Goal: Information Seeking & Learning: Compare options

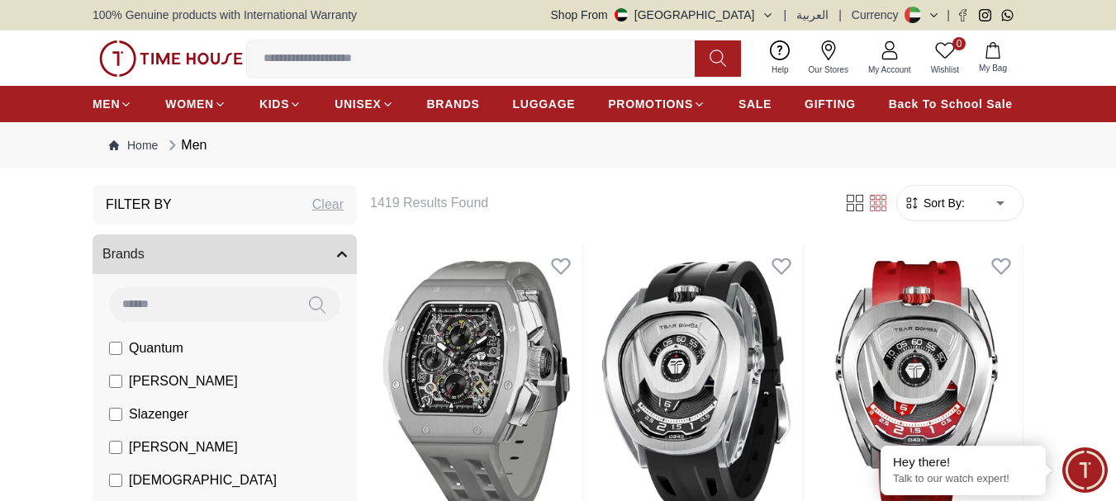
click at [879, 62] on link "My Account" at bounding box center [889, 58] width 63 height 42
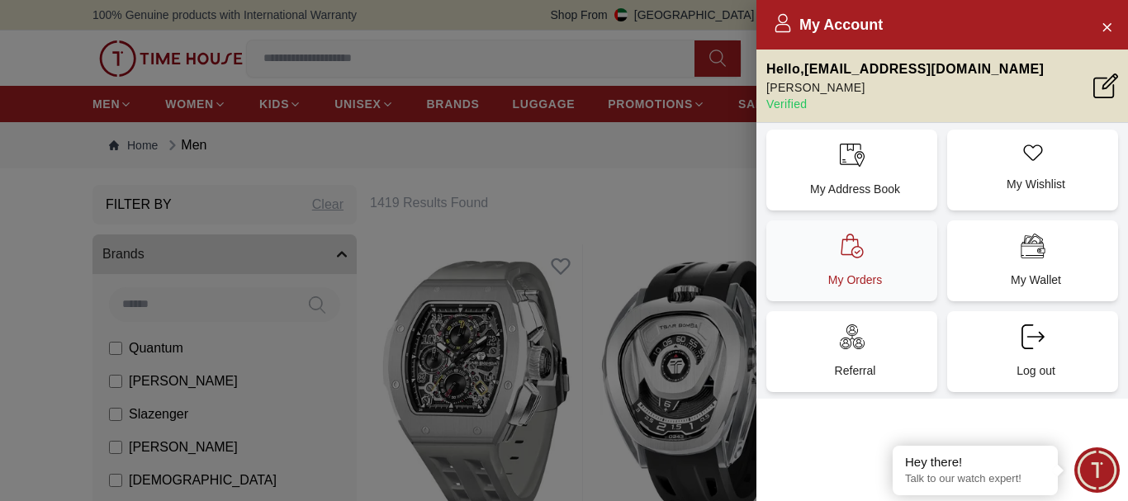
click at [878, 278] on p "My Orders" at bounding box center [855, 280] width 151 height 17
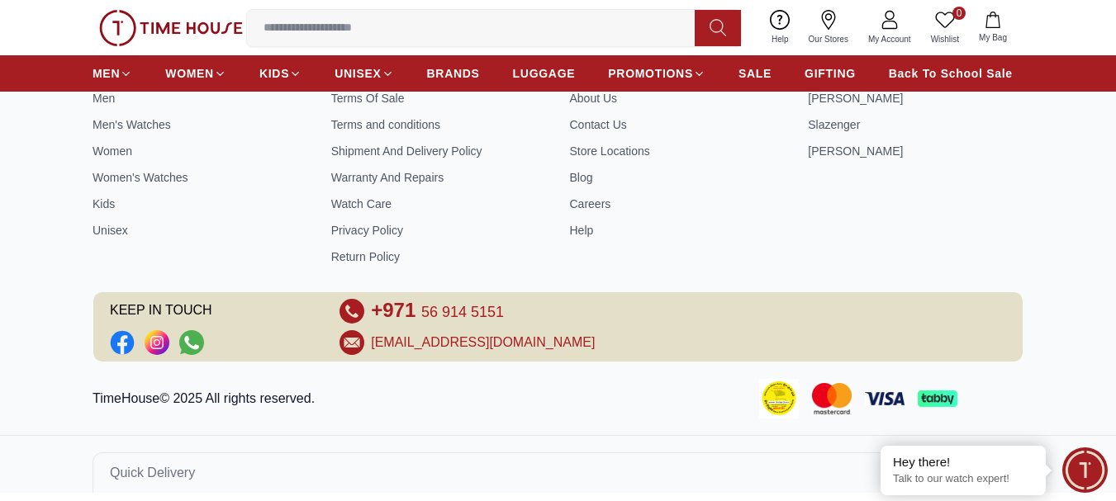
scroll to position [586, 0]
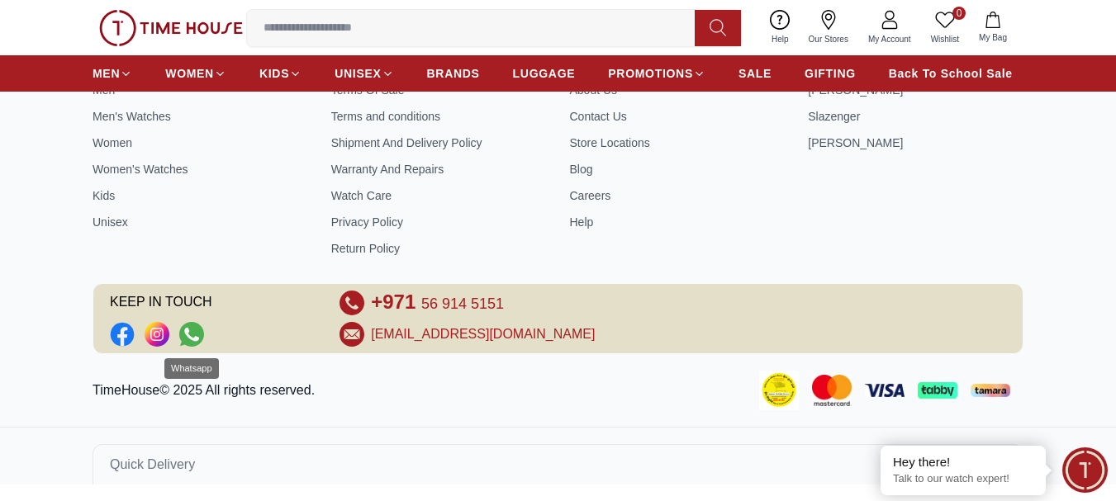
click at [192, 333] on icon "Social Link" at bounding box center [191, 334] width 25 height 25
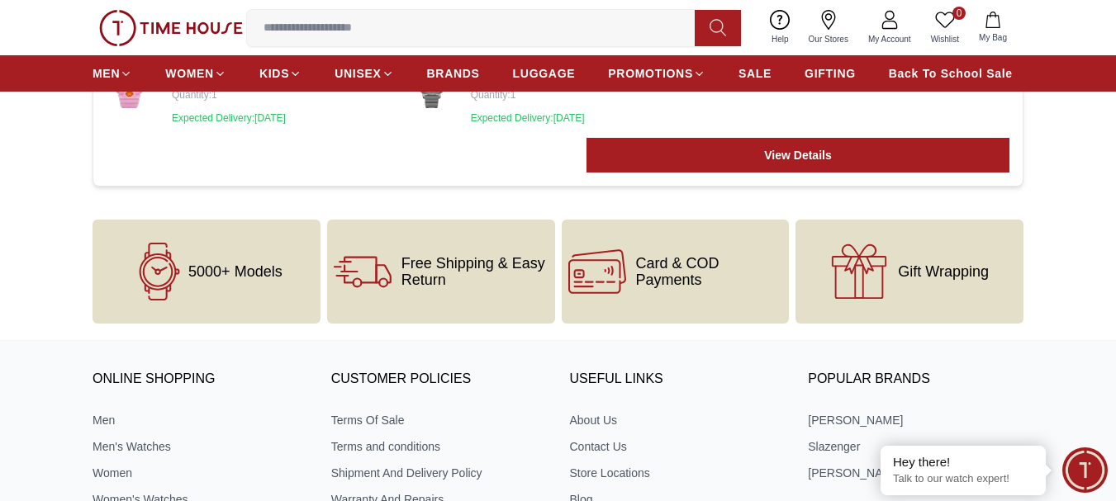
scroll to position [0, 0]
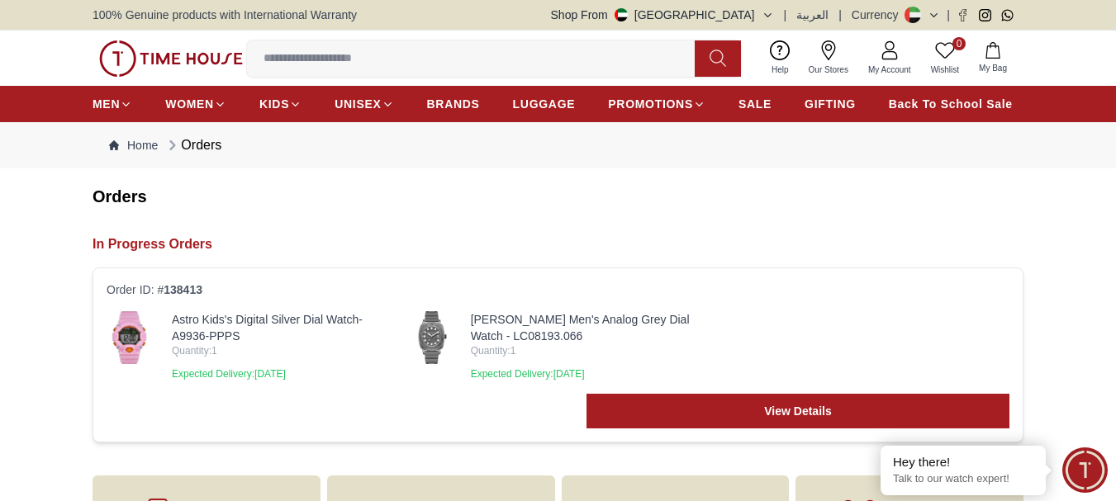
click at [894, 64] on span "My Account" at bounding box center [889, 70] width 56 height 12
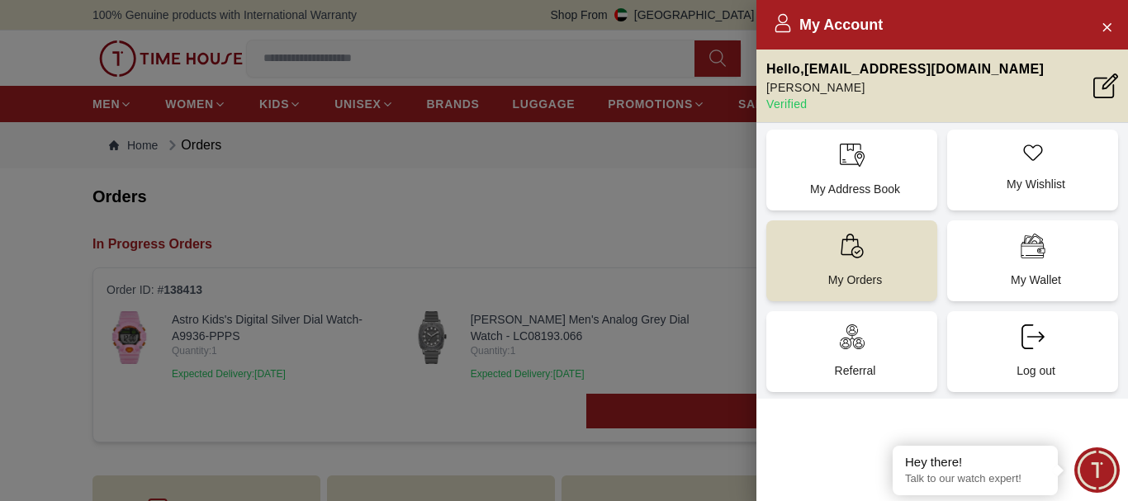
click at [683, 157] on div at bounding box center [564, 250] width 1128 height 501
click at [1109, 22] on icon "Close Account" at bounding box center [1106, 27] width 13 height 21
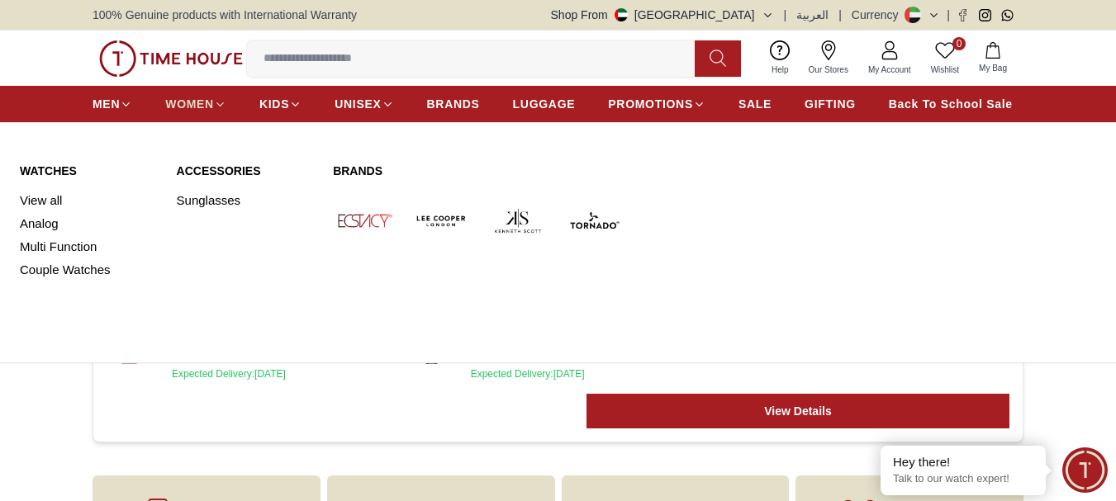
click at [189, 108] on span "WOMEN" at bounding box center [189, 104] width 49 height 17
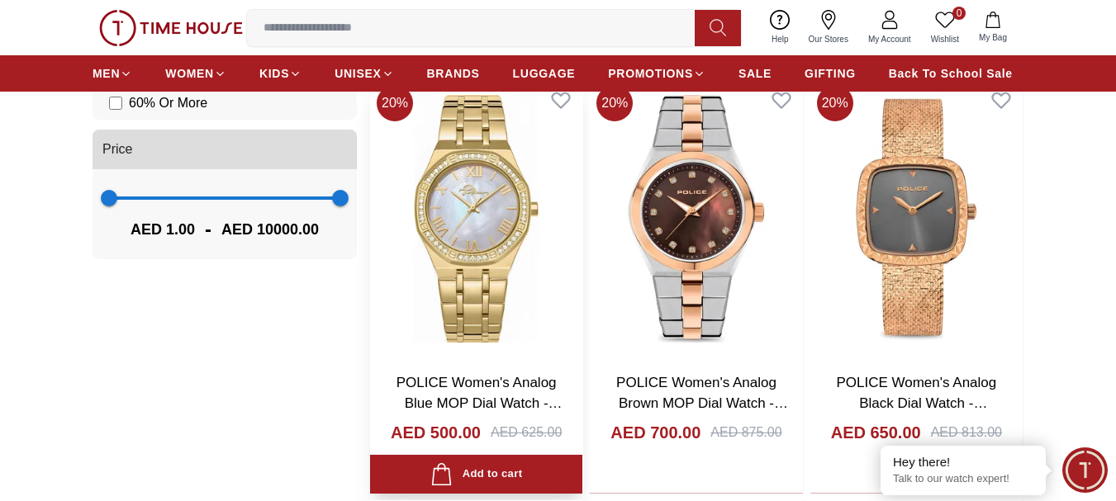
scroll to position [1404, 0]
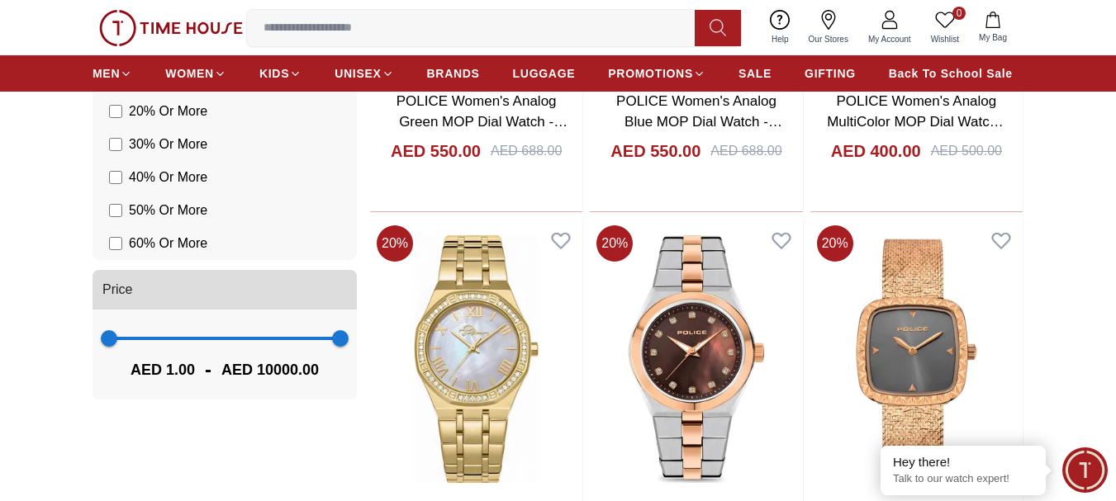
scroll to position [1321, 0]
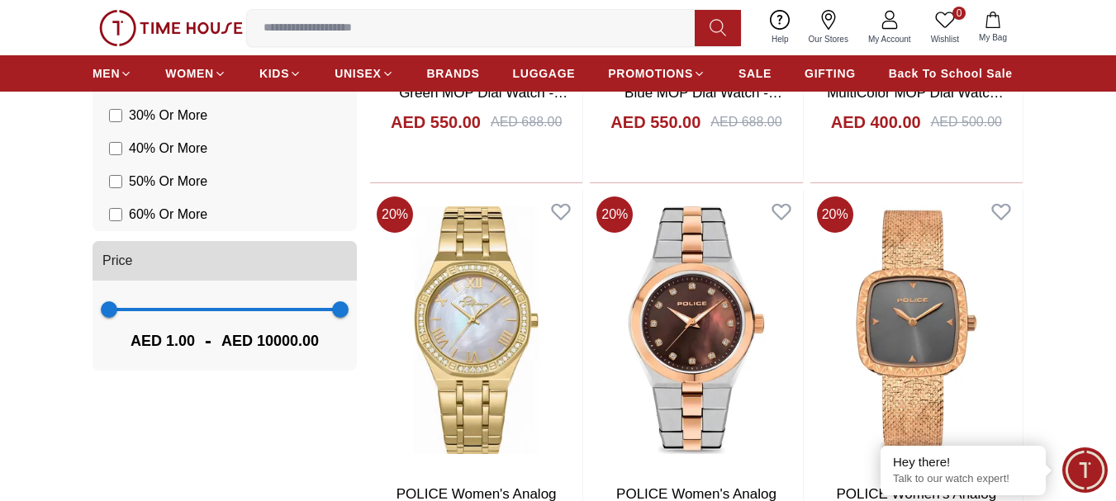
click at [175, 307] on span "1 10000" at bounding box center [224, 309] width 231 height 25
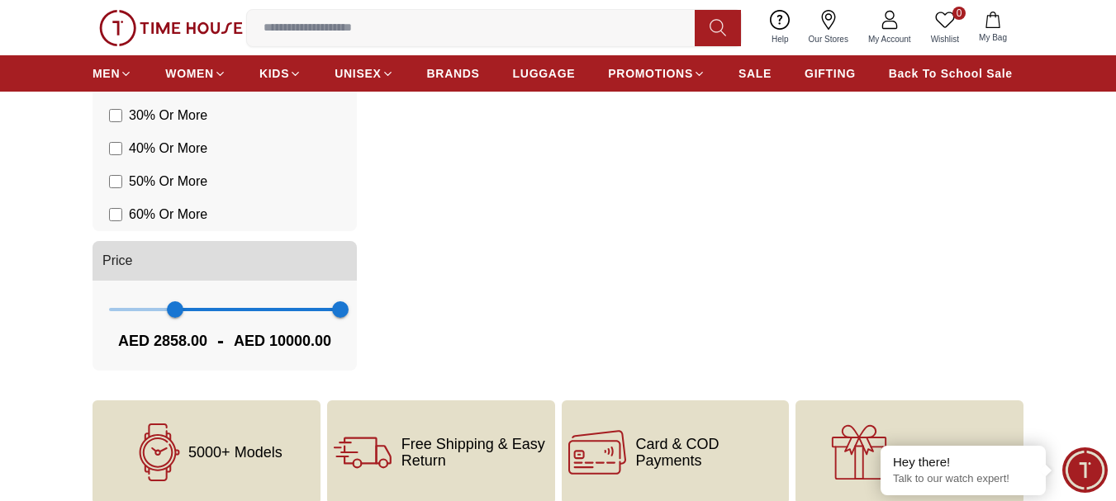
click at [154, 309] on span "2858 10000" at bounding box center [224, 309] width 231 height 25
type input "*"
drag, startPoint x: 150, startPoint y: 311, endPoint x: 89, endPoint y: 307, distance: 61.2
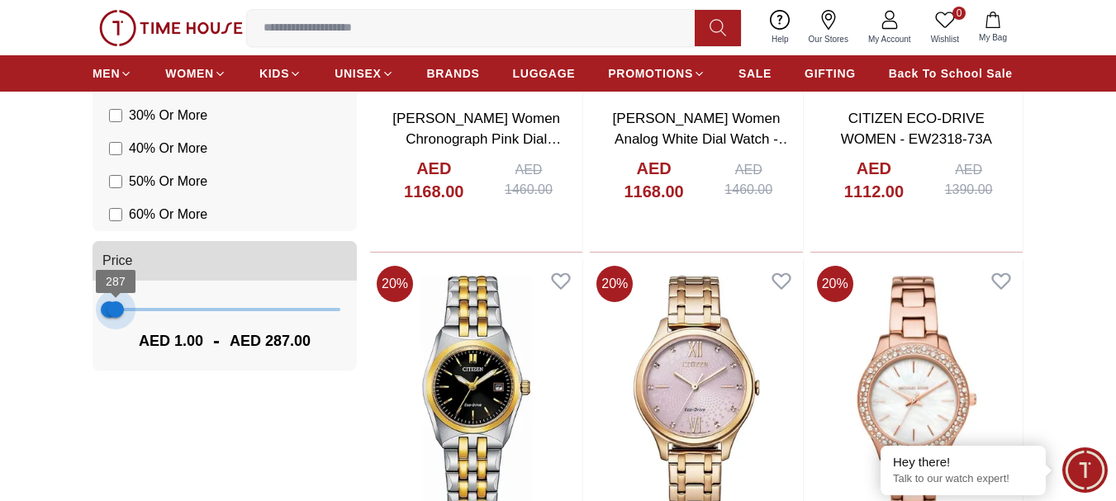
type input "***"
drag, startPoint x: 341, startPoint y: 314, endPoint x: 113, endPoint y: 306, distance: 228.0
click at [113, 306] on span "180" at bounding box center [113, 309] width 17 height 17
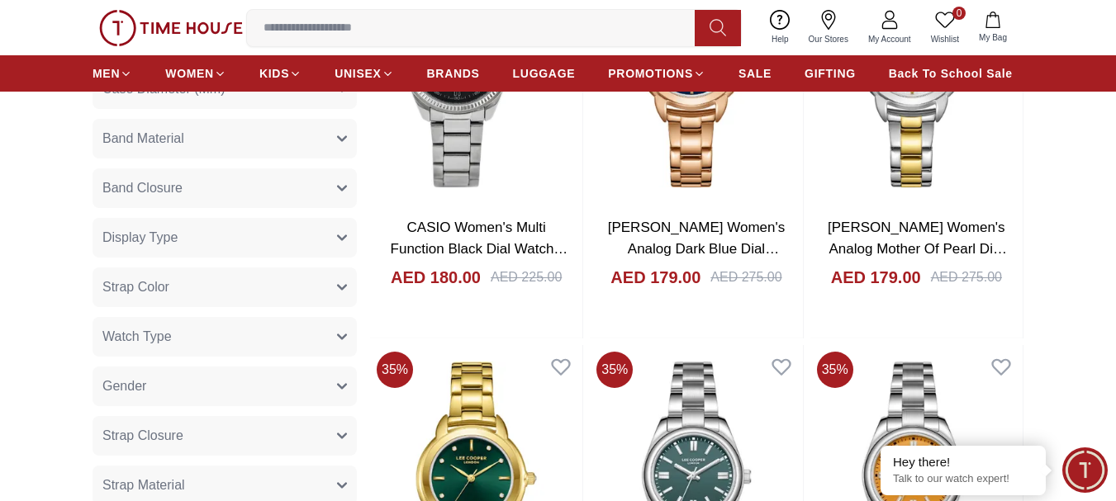
scroll to position [908, 0]
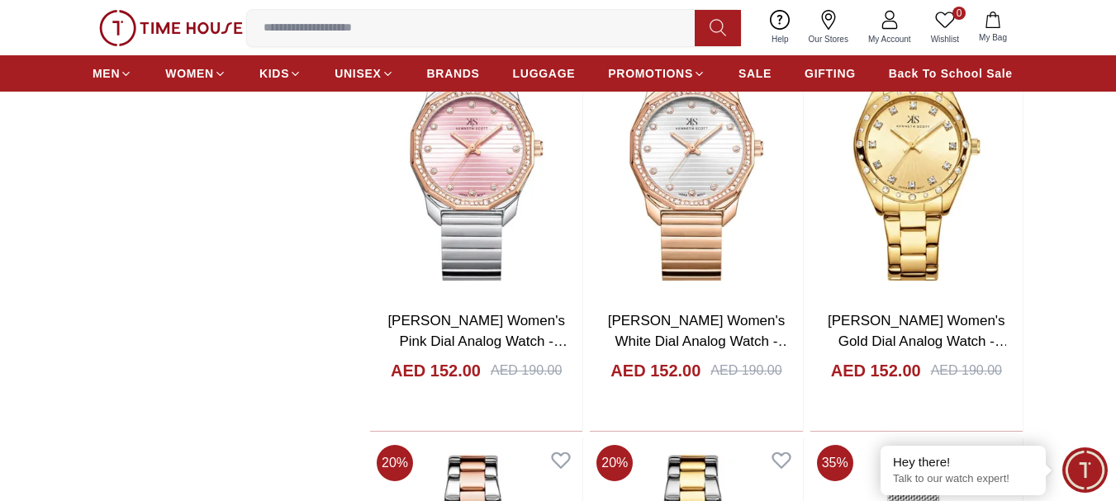
scroll to position [4789, 0]
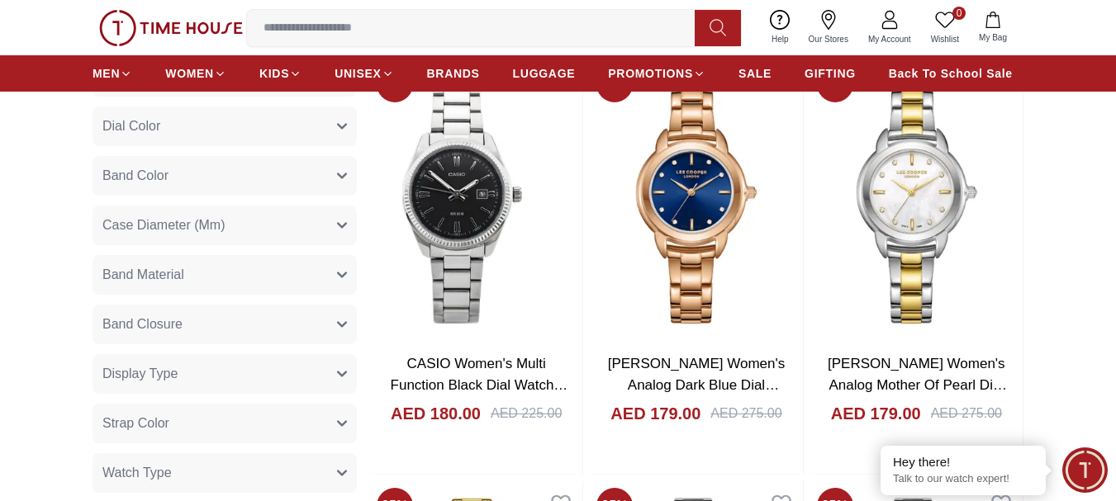
scroll to position [578, 0]
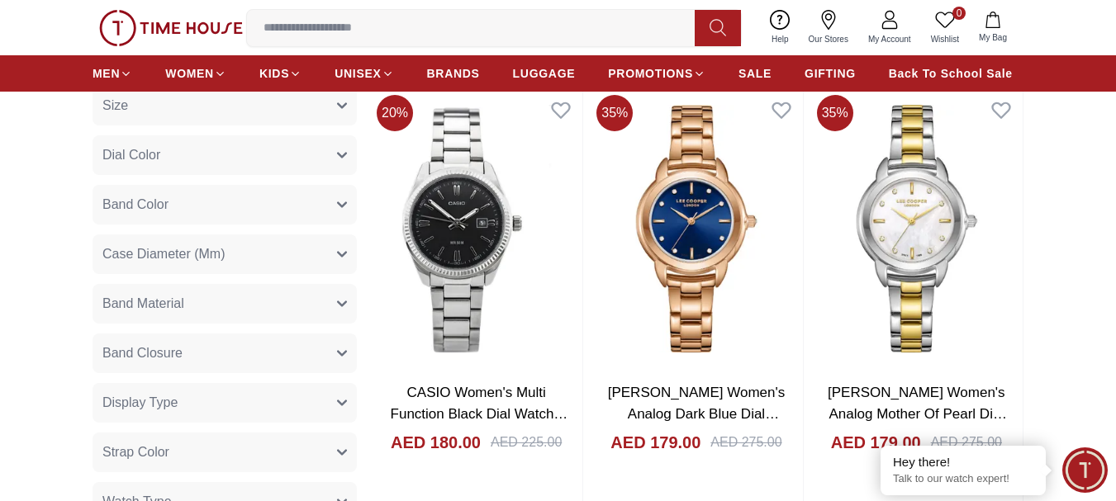
click at [174, 207] on button "Band Color" at bounding box center [224, 205] width 264 height 40
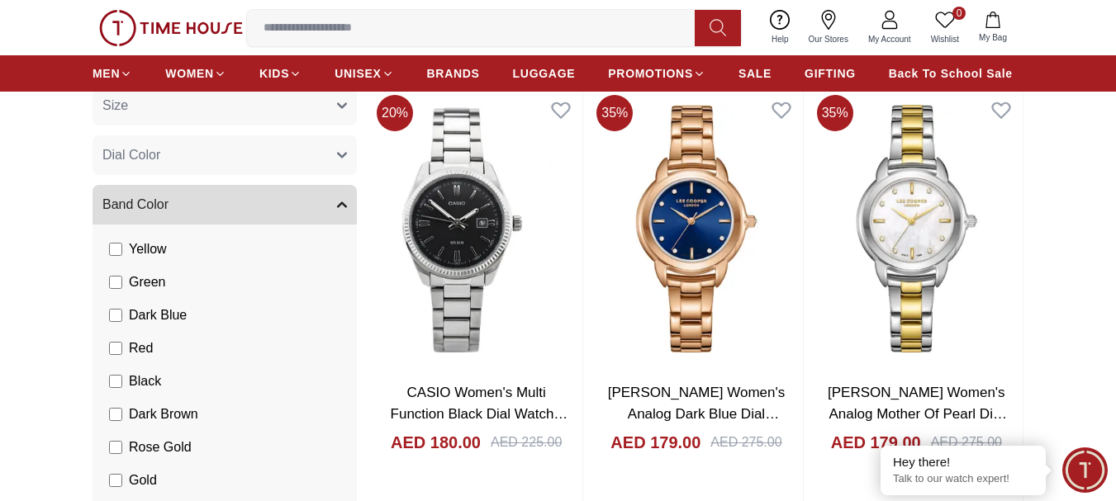
scroll to position [165, 0]
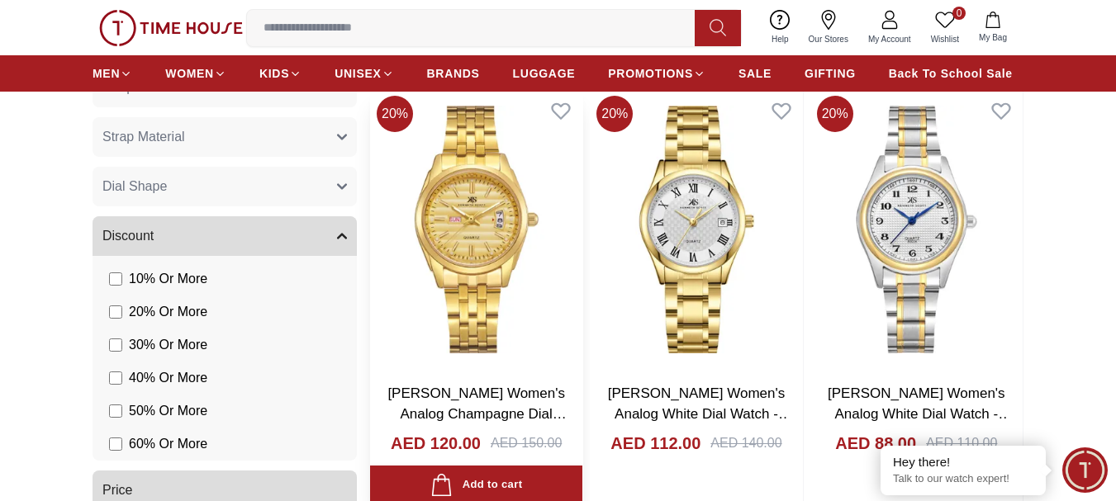
scroll to position [1321, 0]
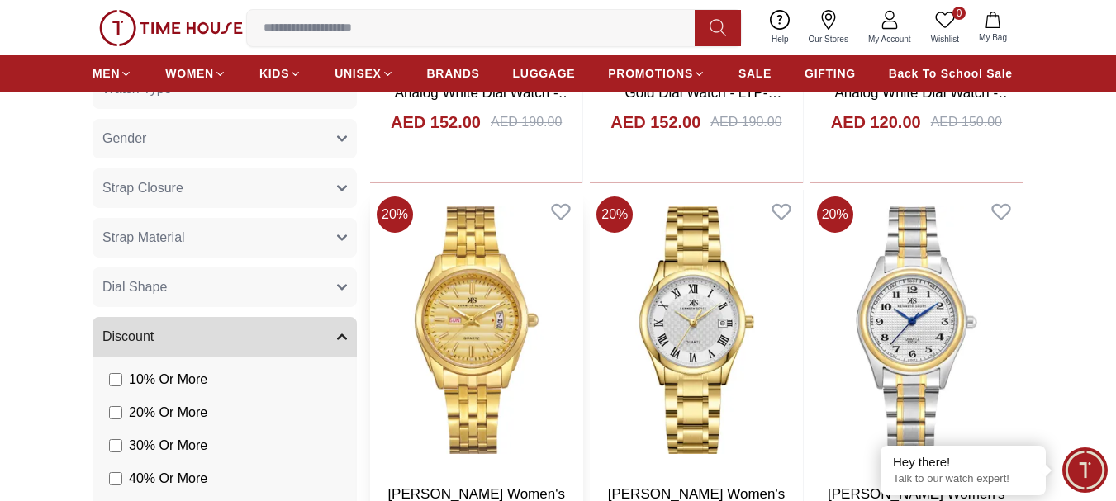
click at [487, 329] on img at bounding box center [476, 330] width 212 height 281
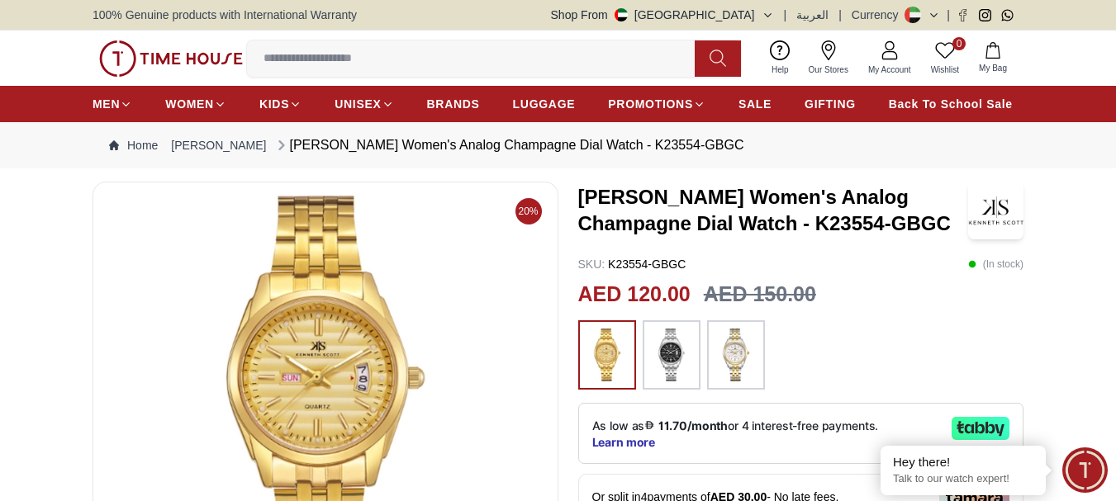
click at [670, 358] on img at bounding box center [671, 355] width 41 height 53
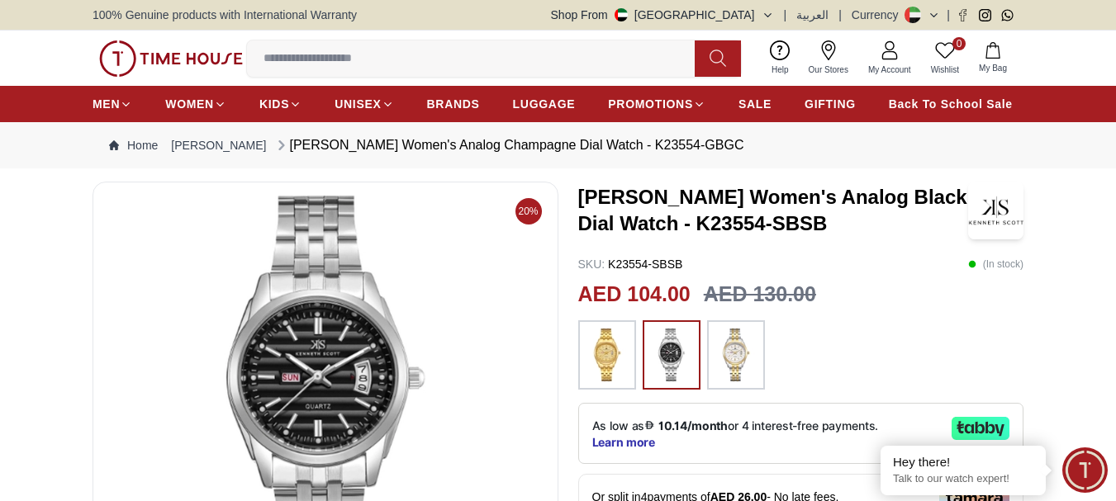
click at [737, 354] on img at bounding box center [735, 355] width 41 height 53
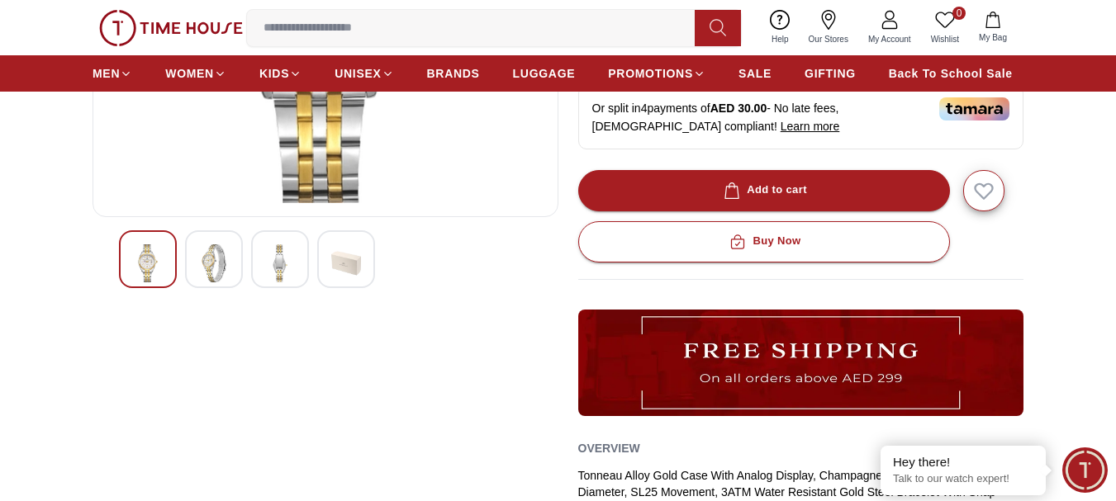
scroll to position [287, 0]
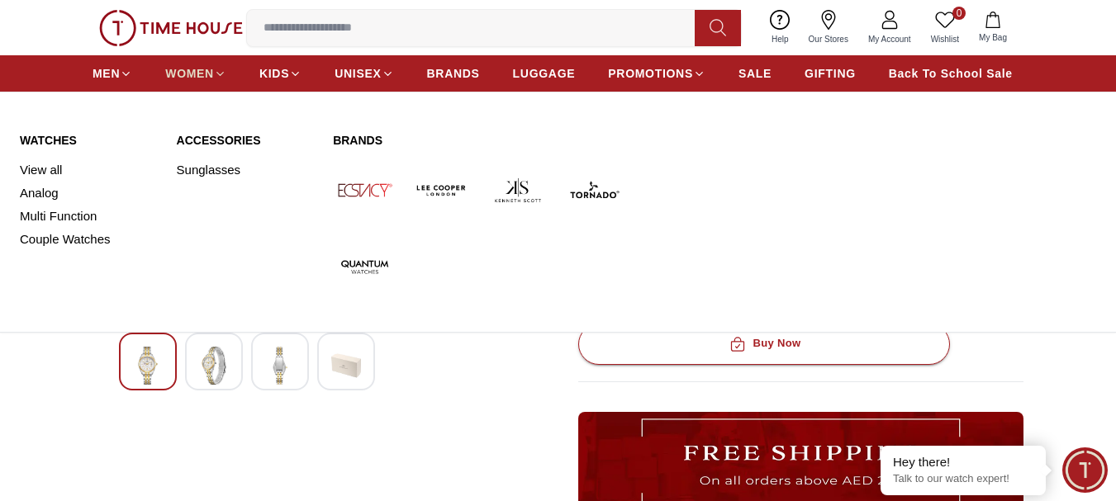
click at [197, 73] on span "WOMEN" at bounding box center [189, 73] width 49 height 17
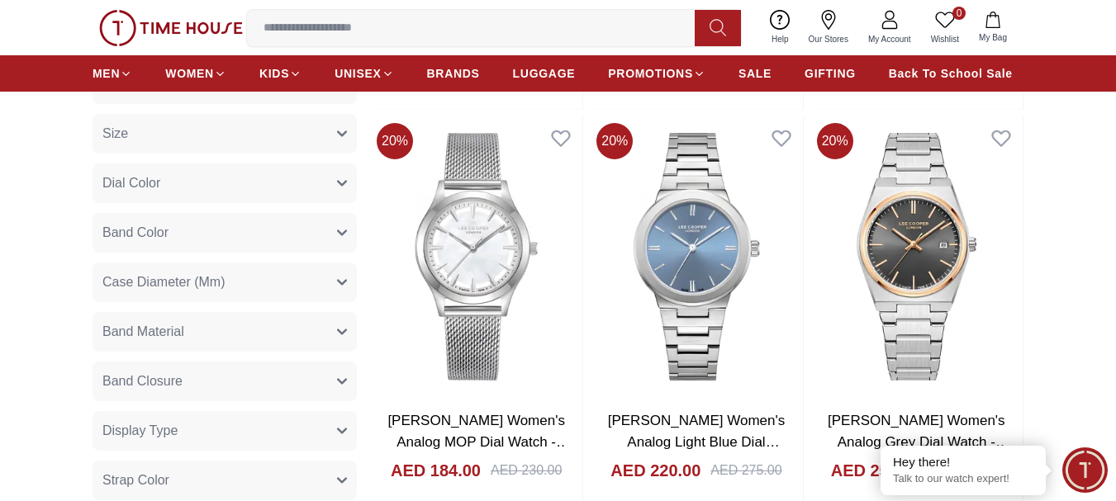
scroll to position [495, 0]
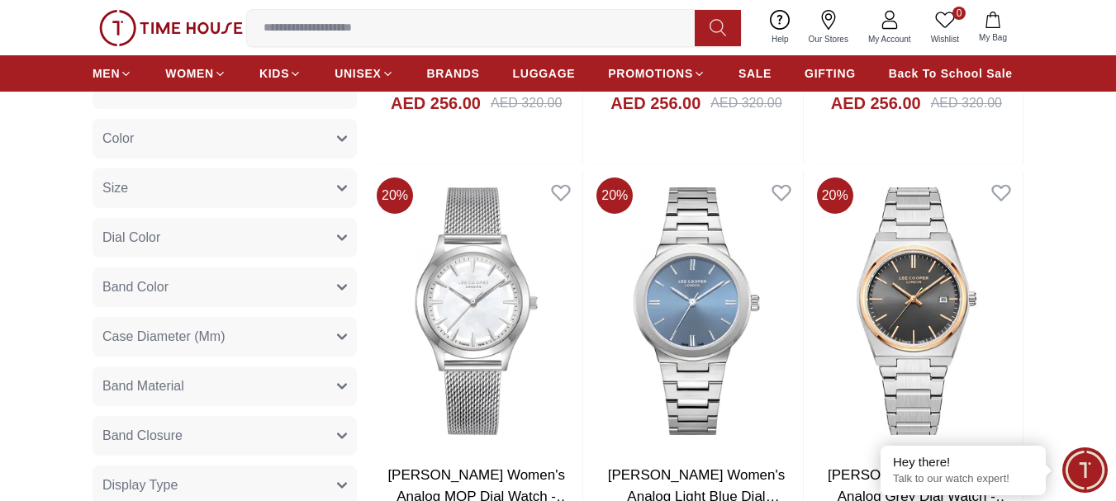
click at [164, 292] on span "Band Color" at bounding box center [135, 287] width 66 height 20
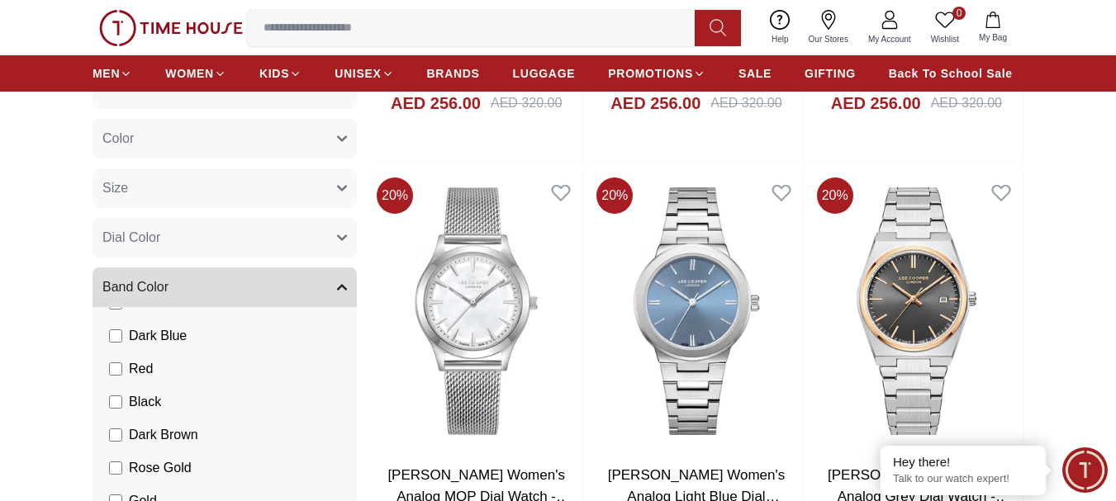
scroll to position [248, 0]
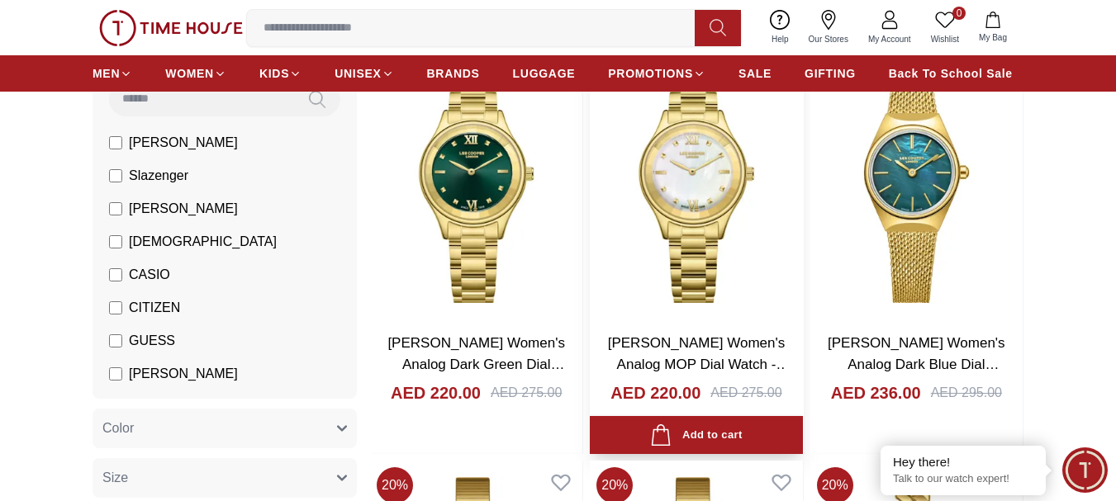
scroll to position [165, 0]
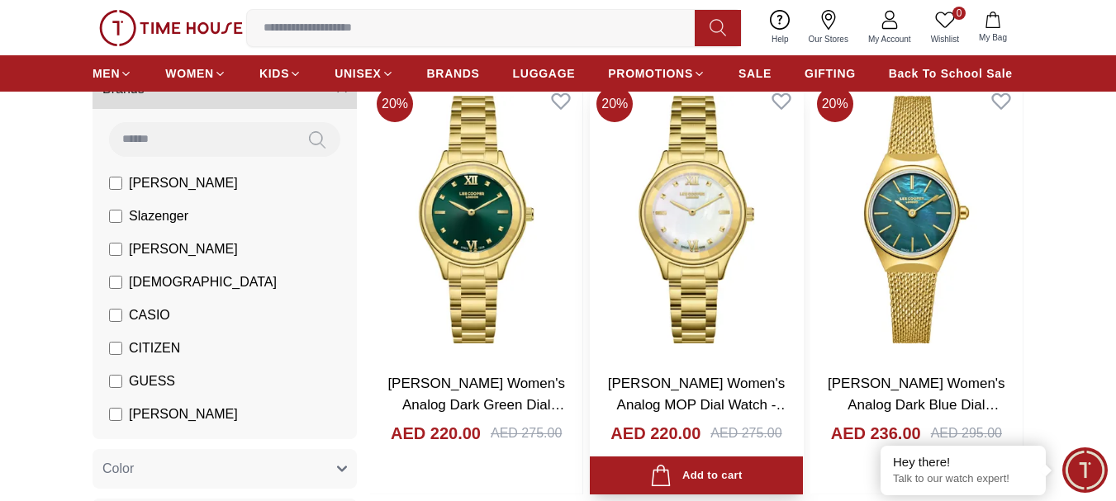
click at [710, 220] on img at bounding box center [696, 219] width 212 height 281
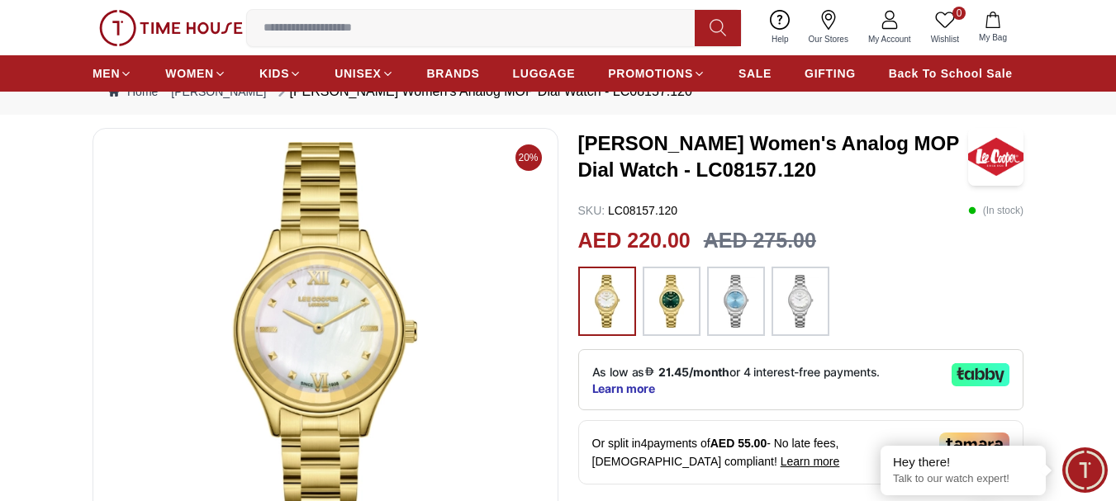
scroll to position [83, 0]
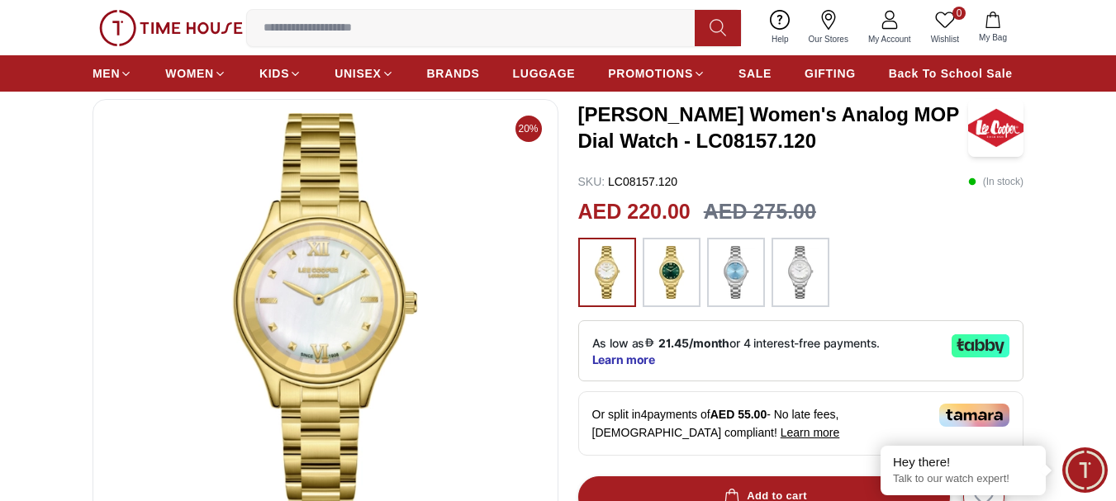
click at [672, 280] on img at bounding box center [671, 272] width 41 height 53
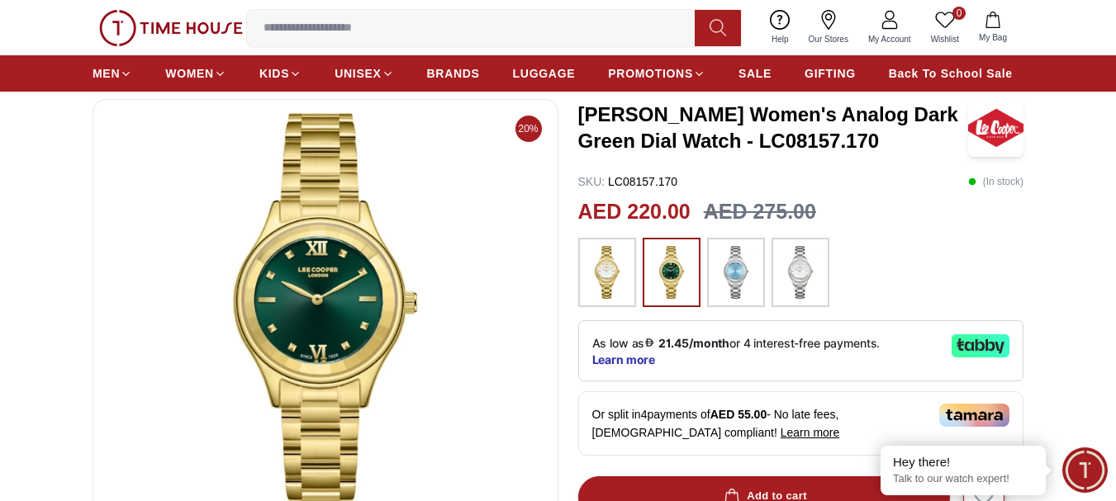
click at [609, 277] on img at bounding box center [606, 272] width 41 height 53
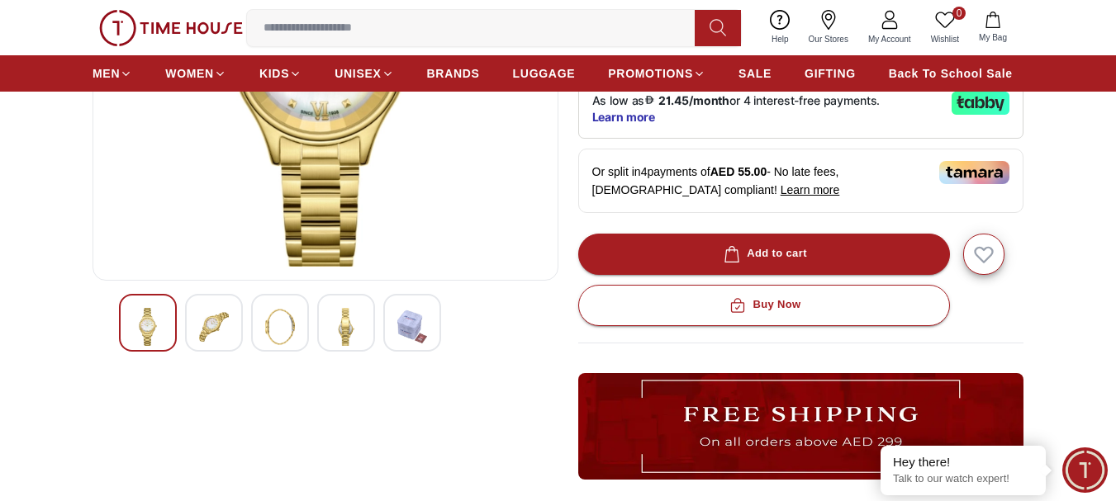
scroll to position [330, 0]
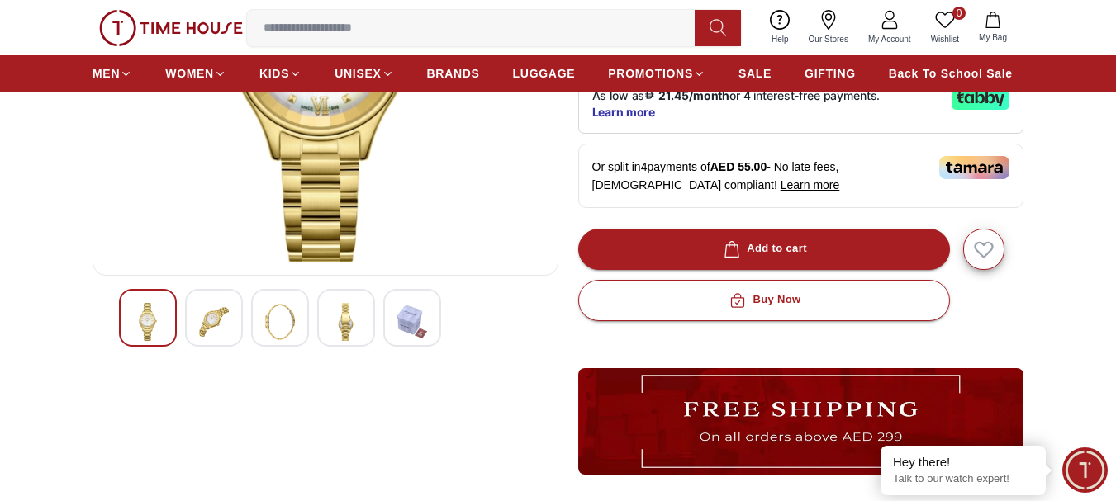
click at [356, 332] on img at bounding box center [346, 322] width 30 height 38
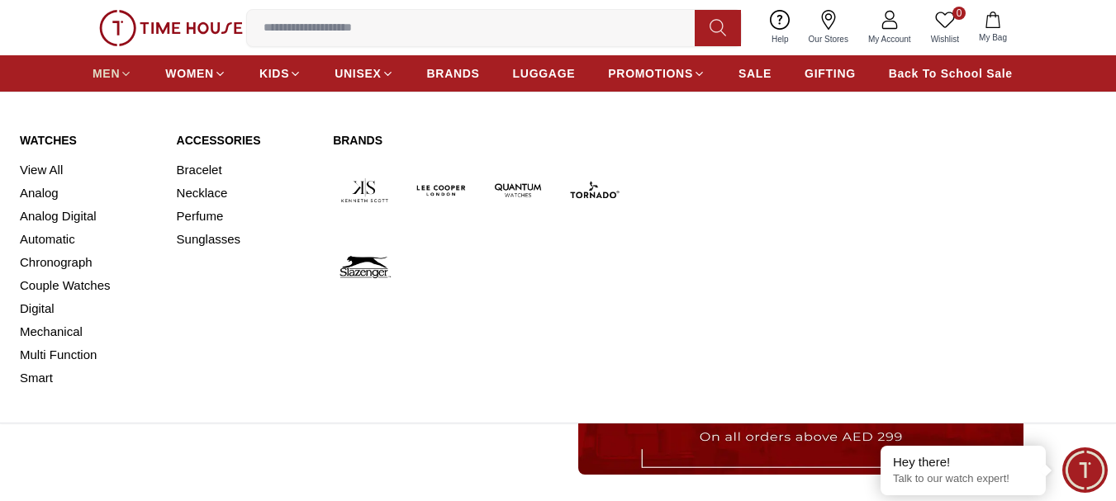
click at [114, 74] on span "MEN" at bounding box center [105, 73] width 27 height 17
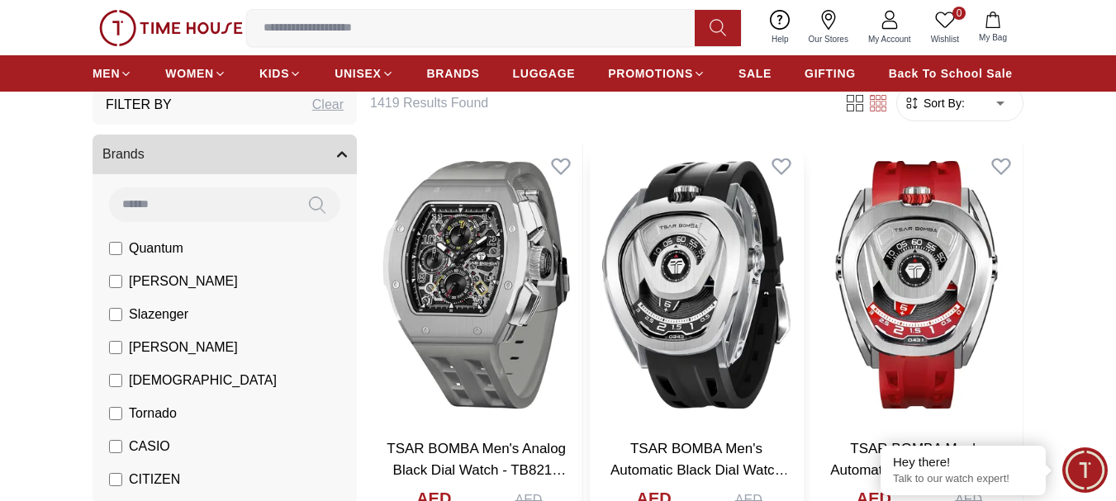
scroll to position [83, 0]
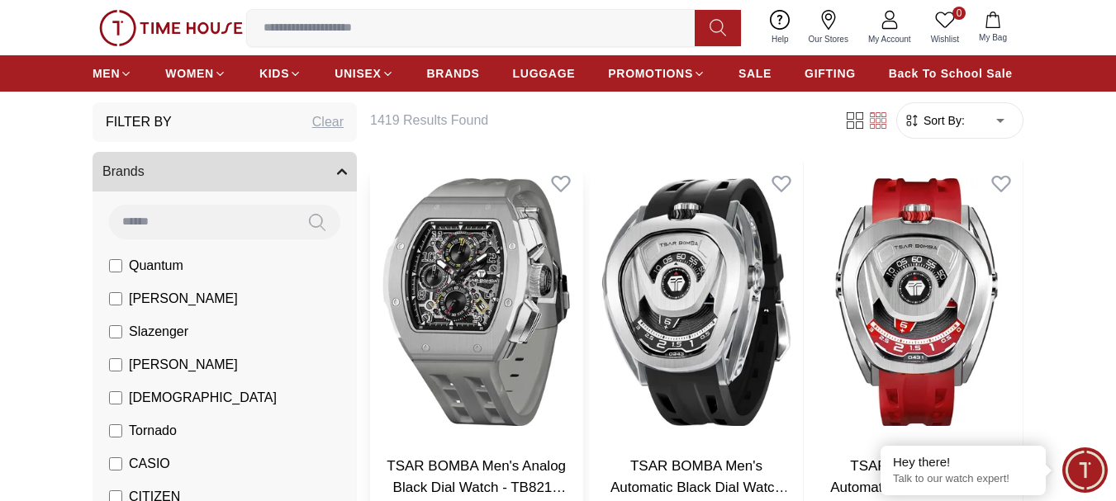
click at [472, 296] on img at bounding box center [476, 302] width 212 height 281
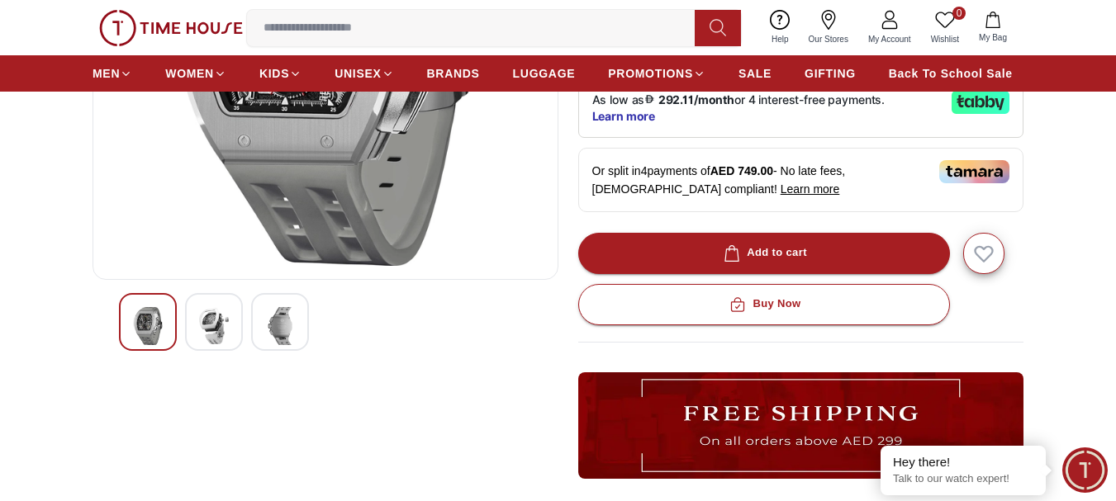
scroll to position [330, 0]
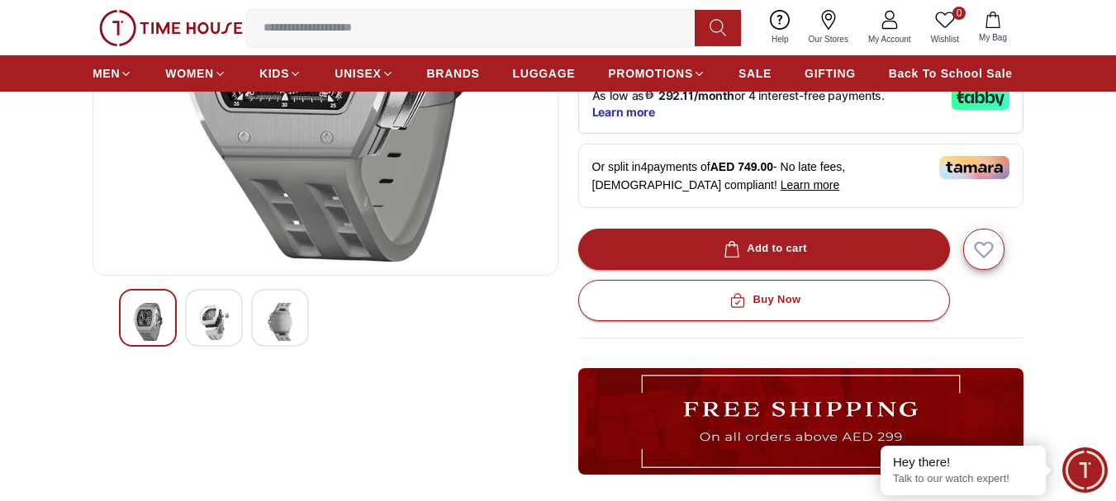
click at [210, 315] on img at bounding box center [214, 322] width 30 height 38
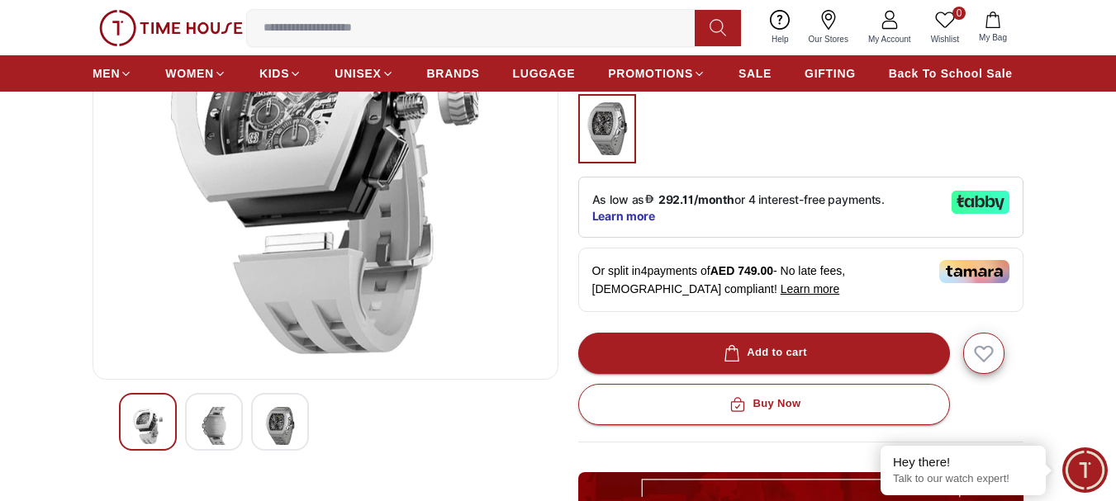
scroll to position [248, 0]
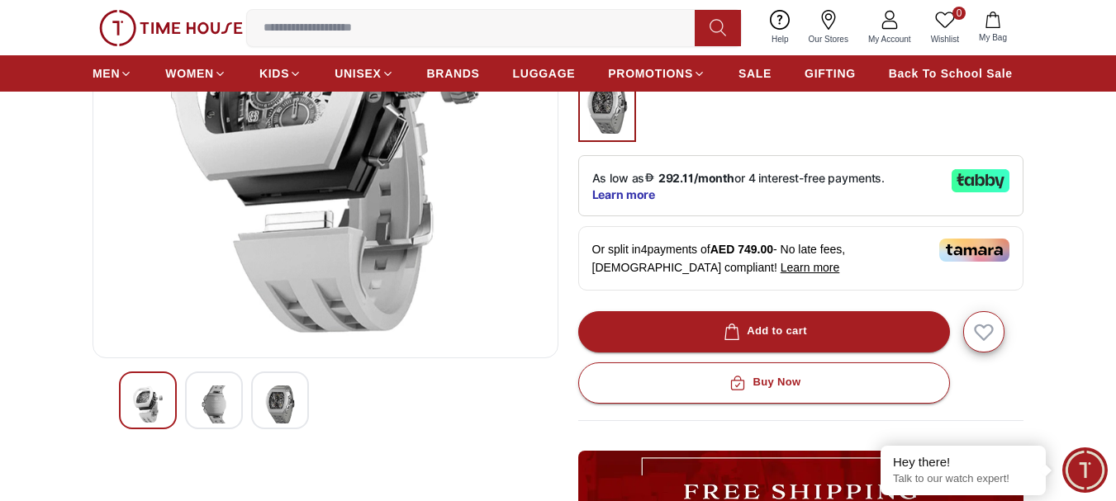
click at [277, 407] on img at bounding box center [280, 405] width 30 height 38
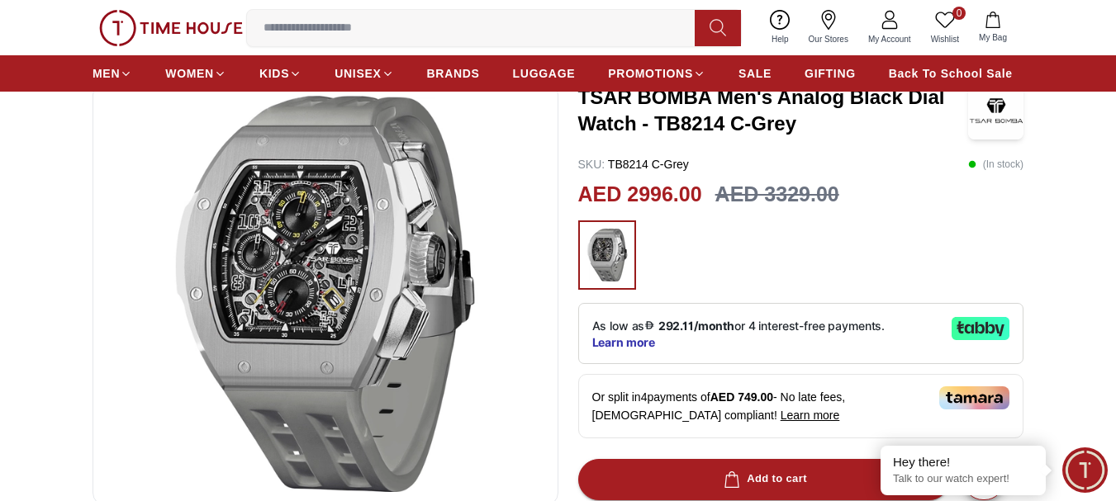
scroll to position [0, 0]
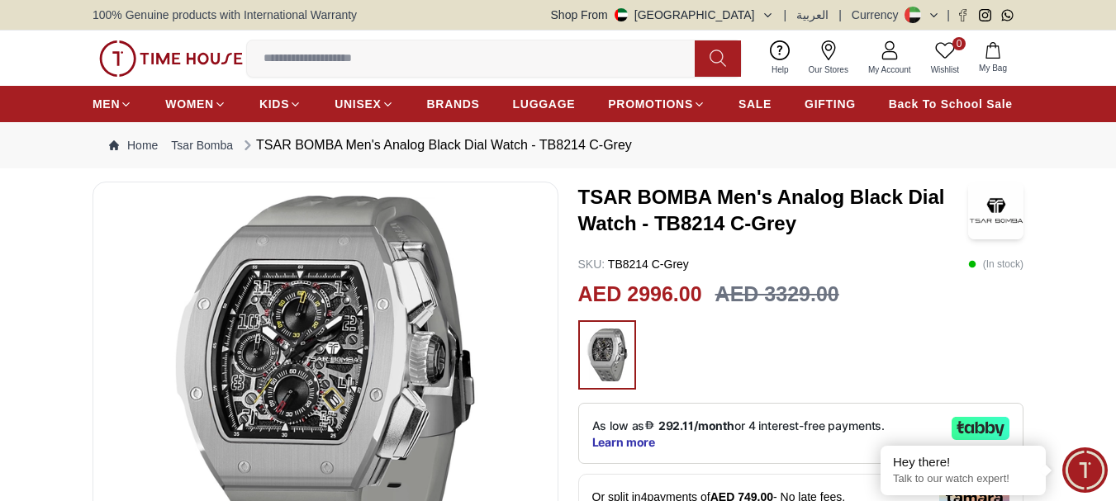
click at [310, 353] on img at bounding box center [326, 394] width 438 height 396
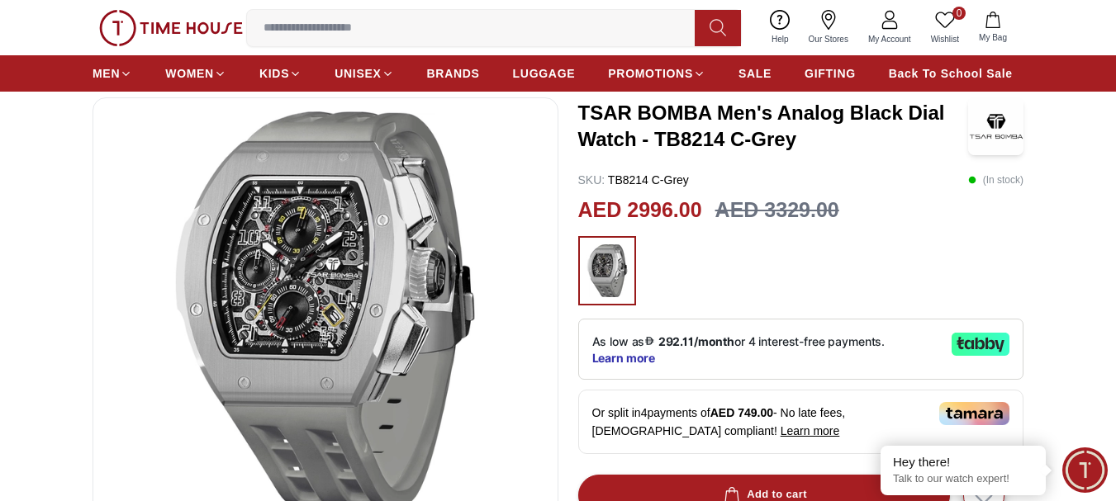
scroll to position [83, 0]
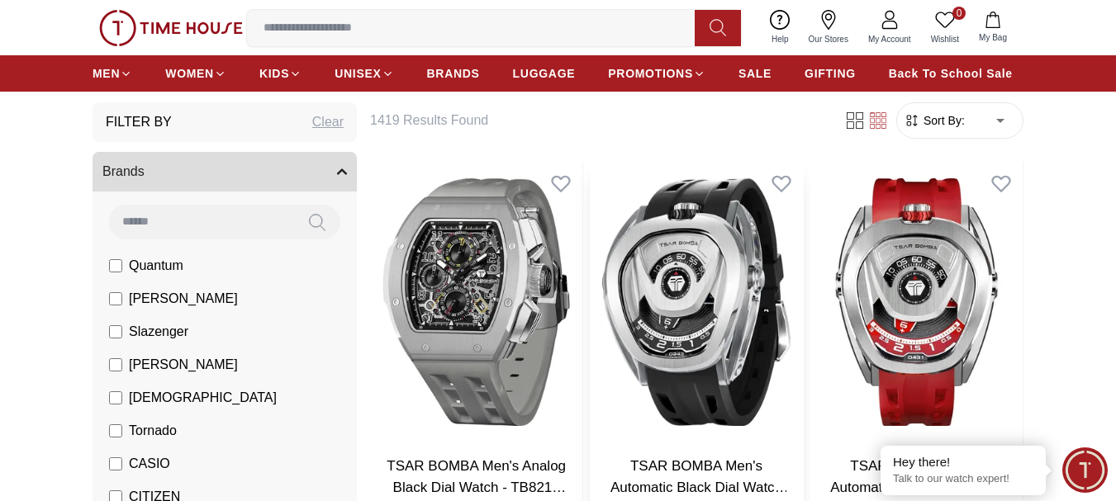
click at [723, 282] on img at bounding box center [696, 302] width 212 height 281
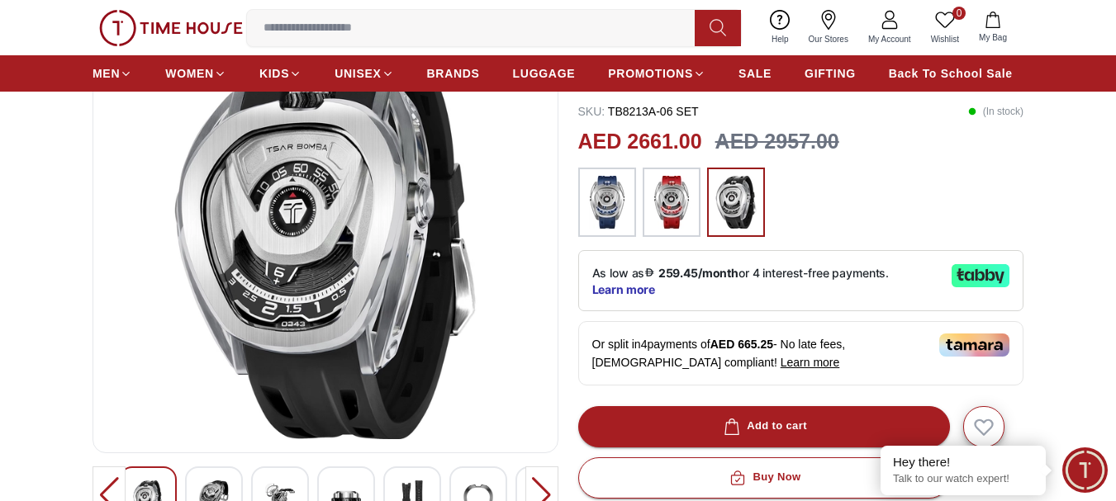
scroll to position [248, 0]
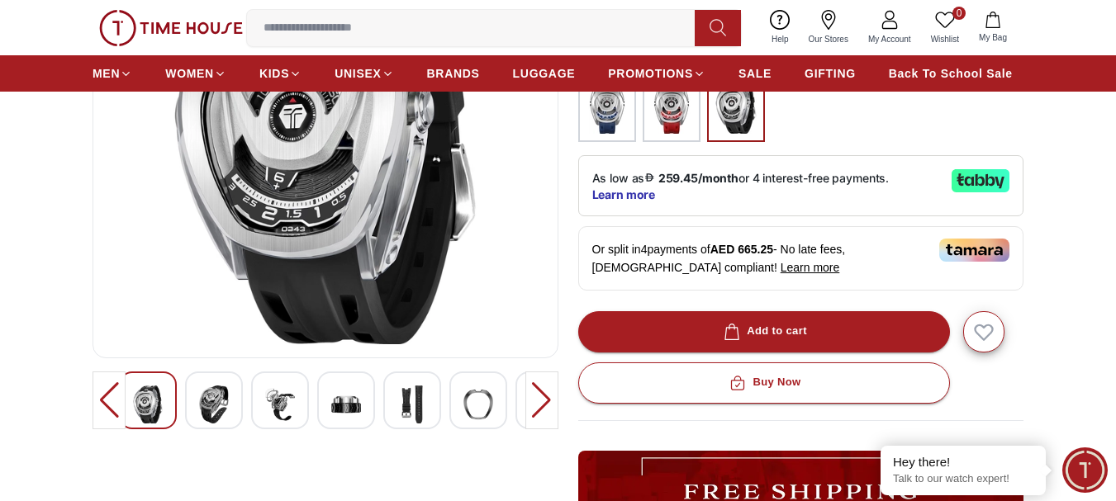
click at [209, 405] on img at bounding box center [214, 405] width 30 height 38
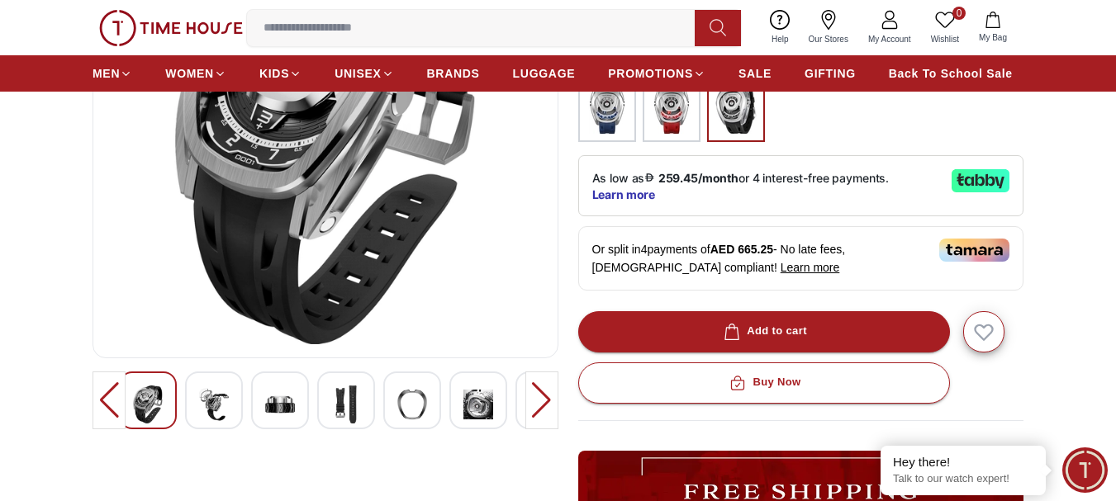
click at [278, 410] on img at bounding box center [280, 405] width 30 height 38
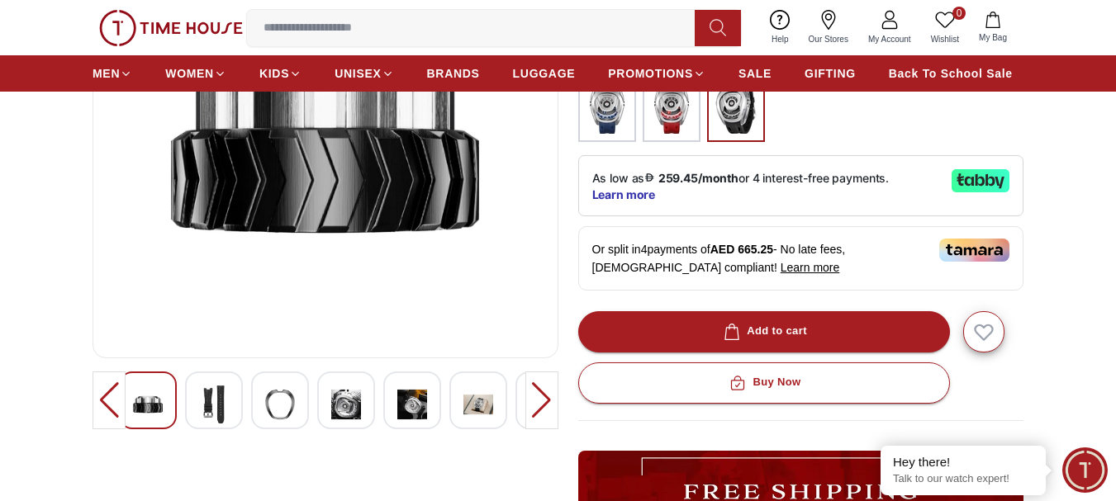
click at [348, 405] on img at bounding box center [346, 405] width 30 height 38
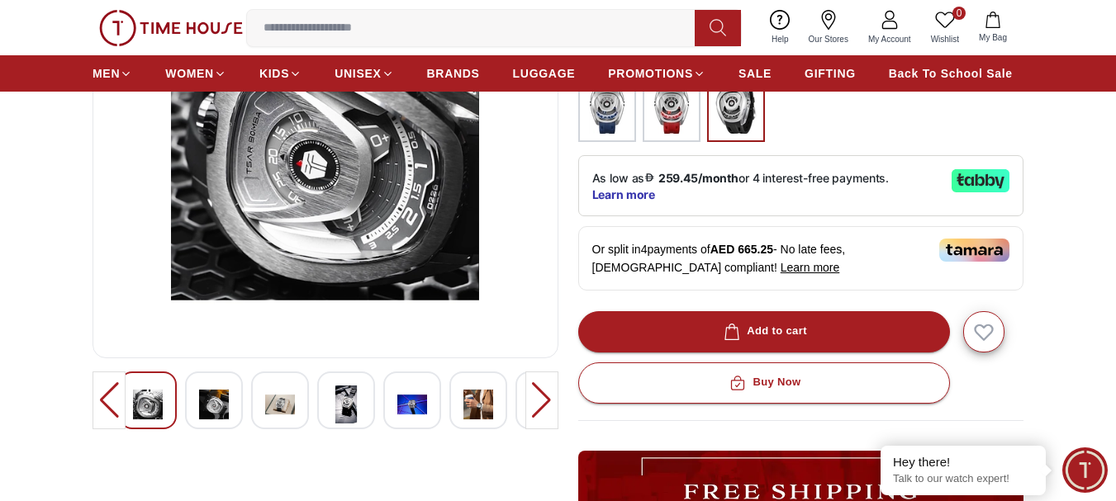
click at [364, 409] on div at bounding box center [346, 401] width 58 height 58
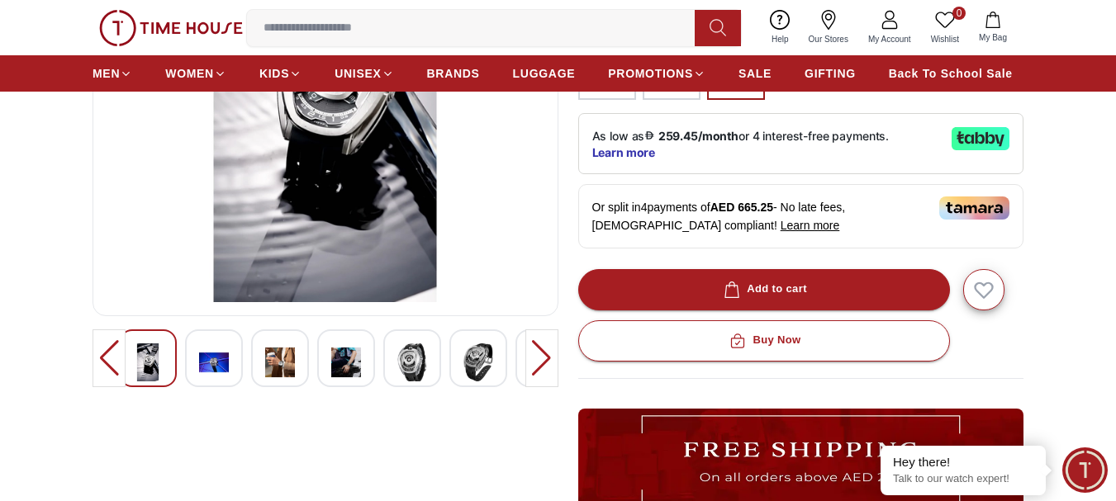
scroll to position [330, 0]
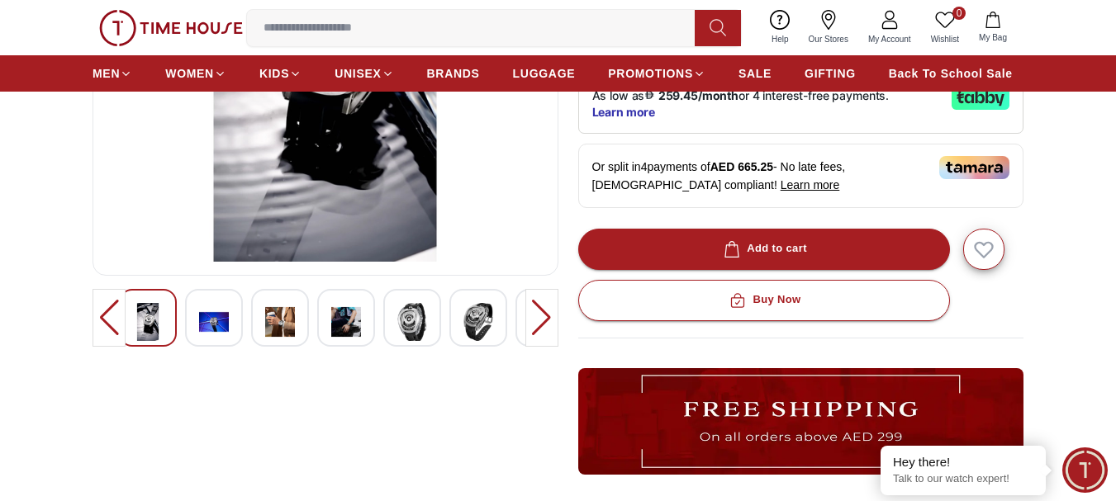
click at [414, 344] on div at bounding box center [412, 318] width 58 height 58
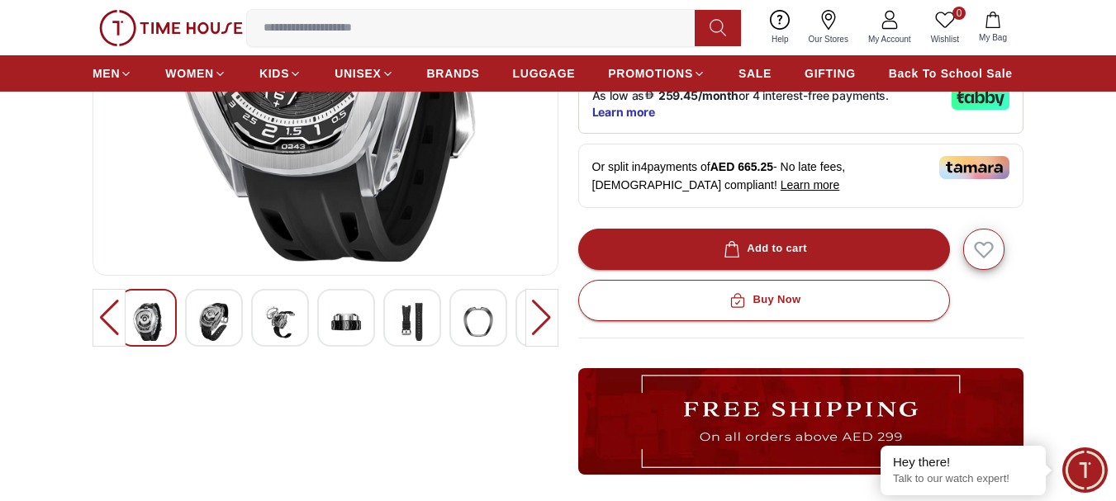
click at [409, 319] on img at bounding box center [412, 322] width 30 height 38
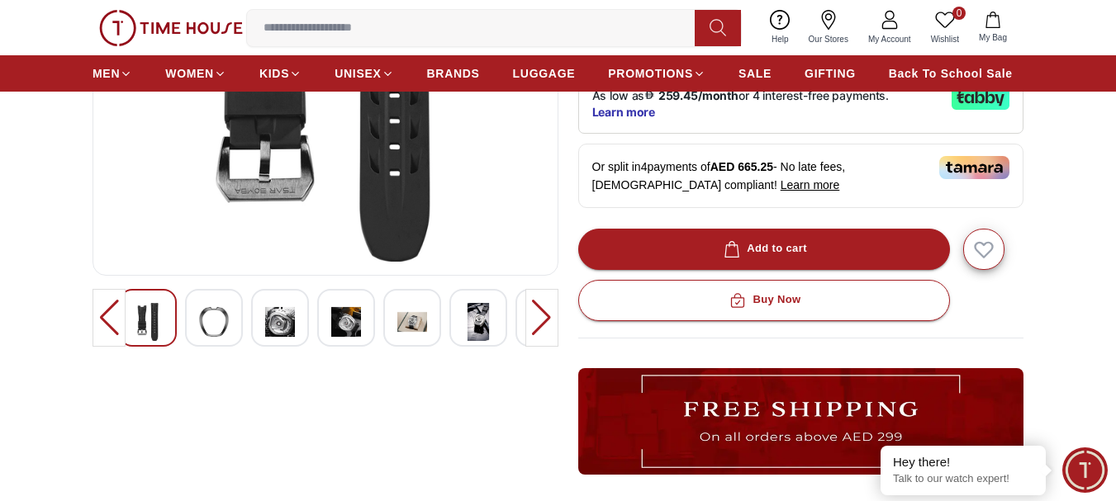
click at [477, 314] on img at bounding box center [478, 322] width 30 height 38
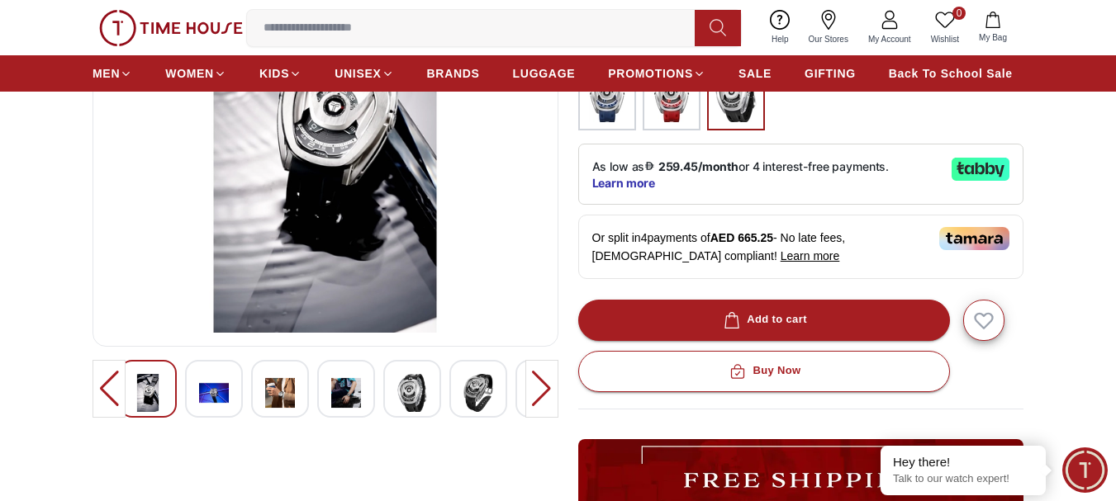
scroll to position [165, 0]
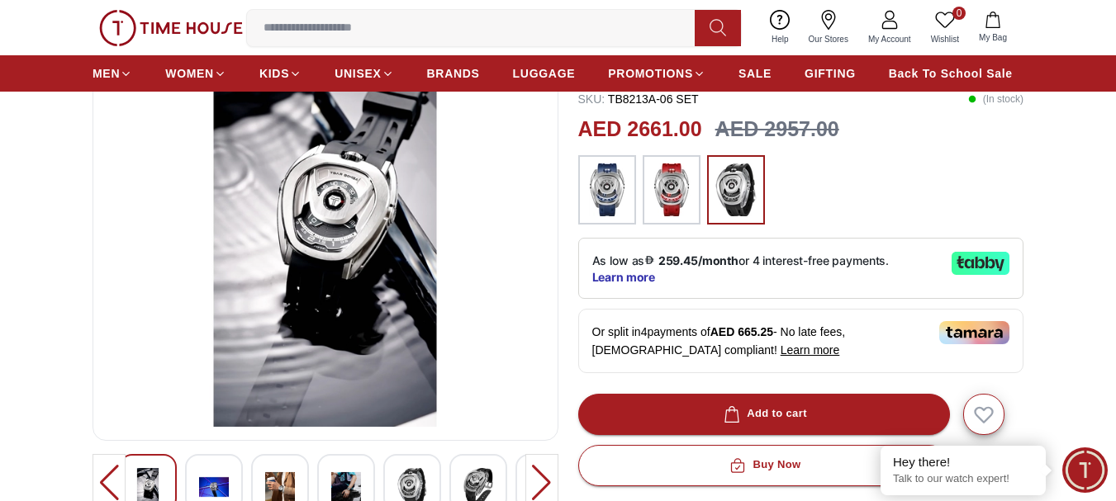
click at [680, 198] on img at bounding box center [671, 189] width 41 height 53
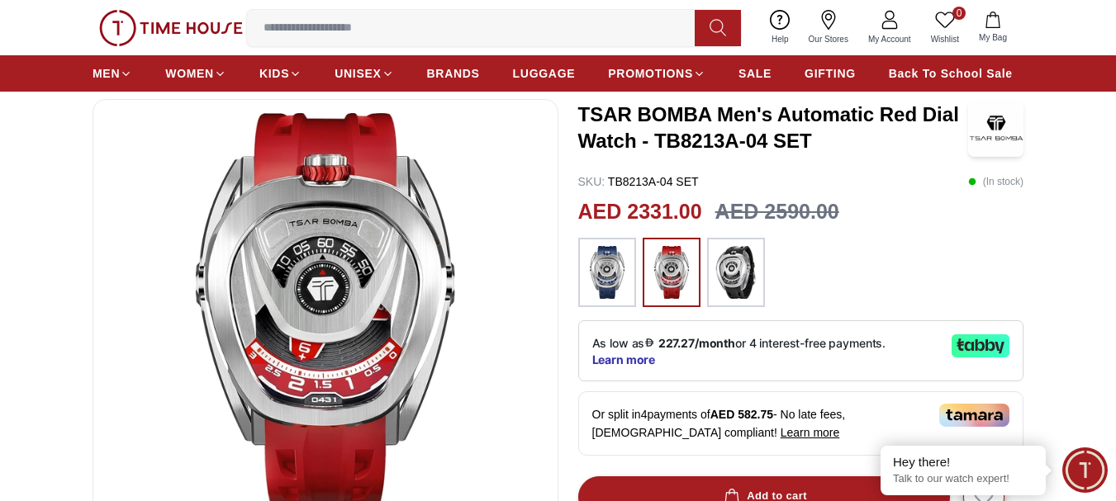
scroll to position [165, 0]
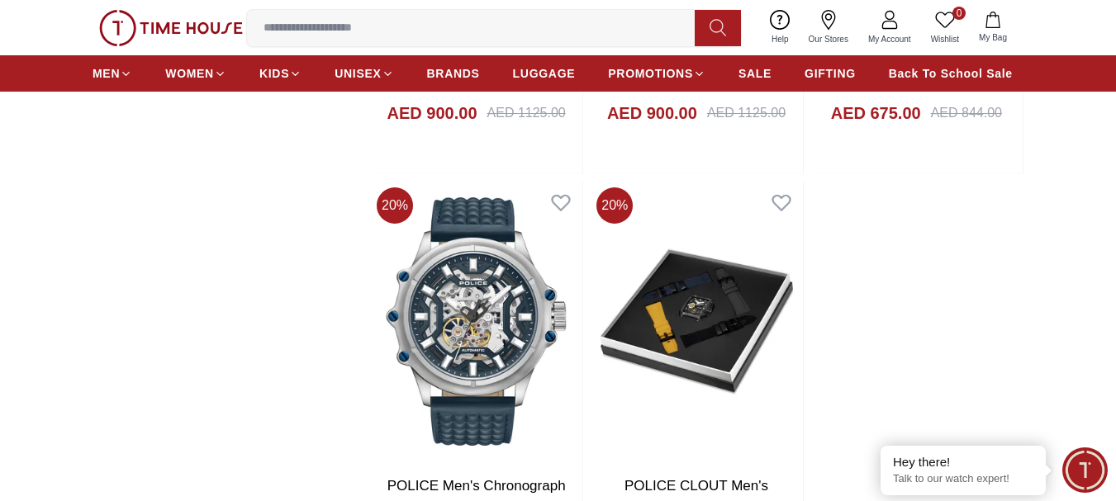
scroll to position [2725, 0]
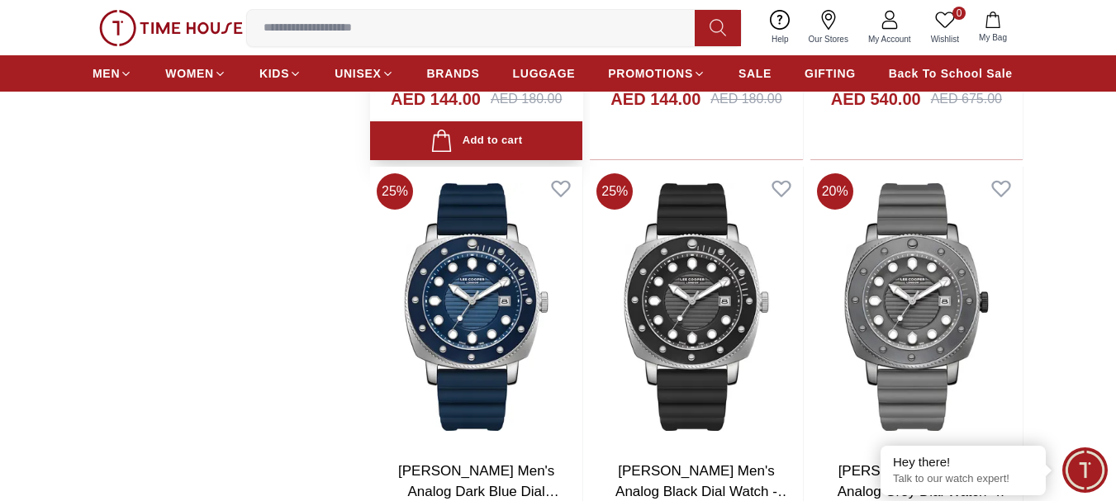
scroll to position [4872, 0]
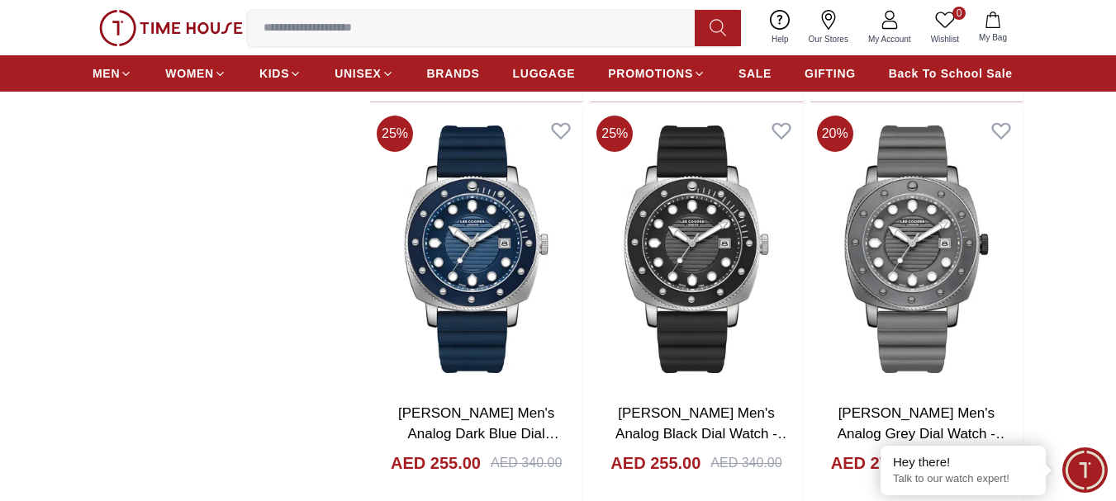
click at [884, 38] on span "My Account" at bounding box center [889, 39] width 56 height 12
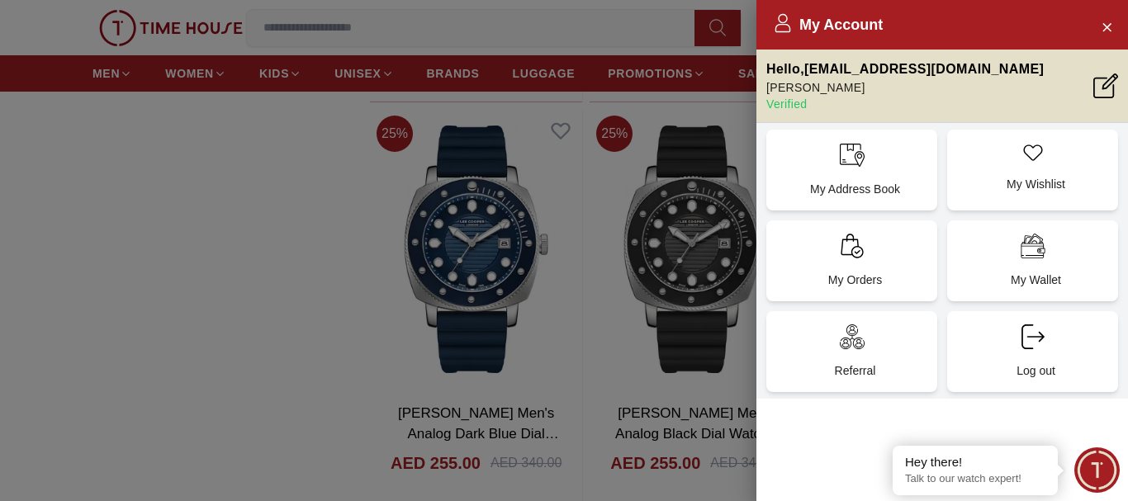
click at [876, 255] on div "My Orders" at bounding box center [851, 260] width 171 height 81
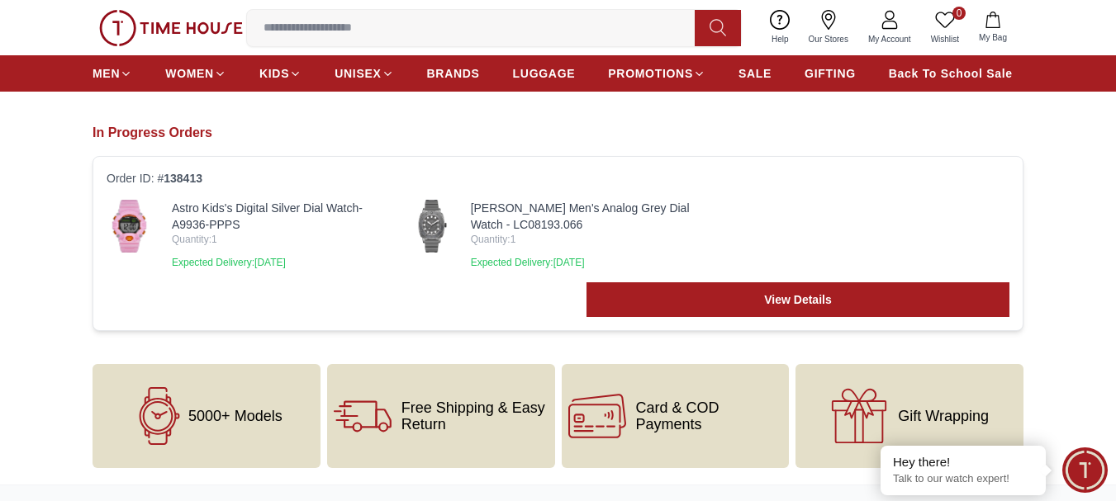
scroll to position [83, 0]
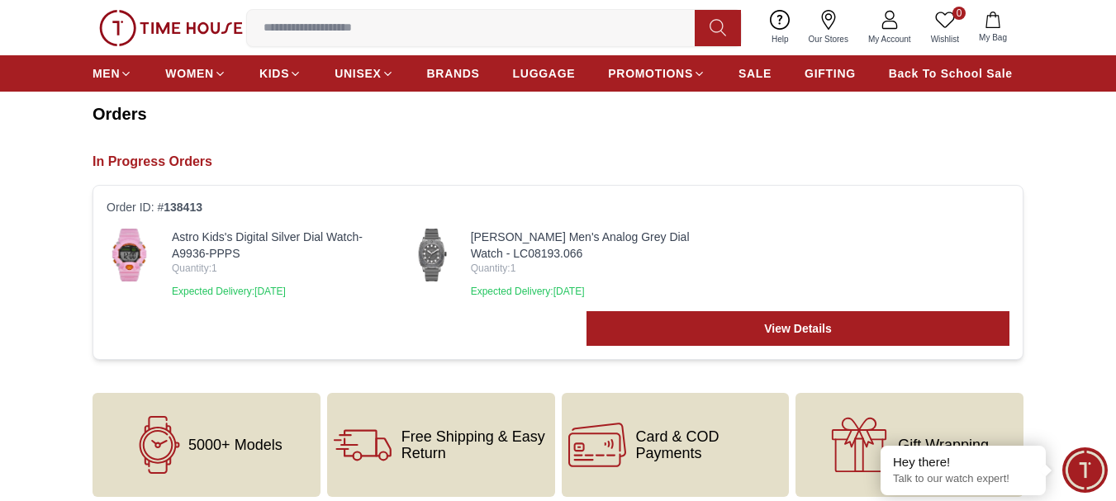
click at [543, 240] on link "[PERSON_NAME] Men's Analog Grey Dial Watch - LC08193.066" at bounding box center [586, 245] width 231 height 33
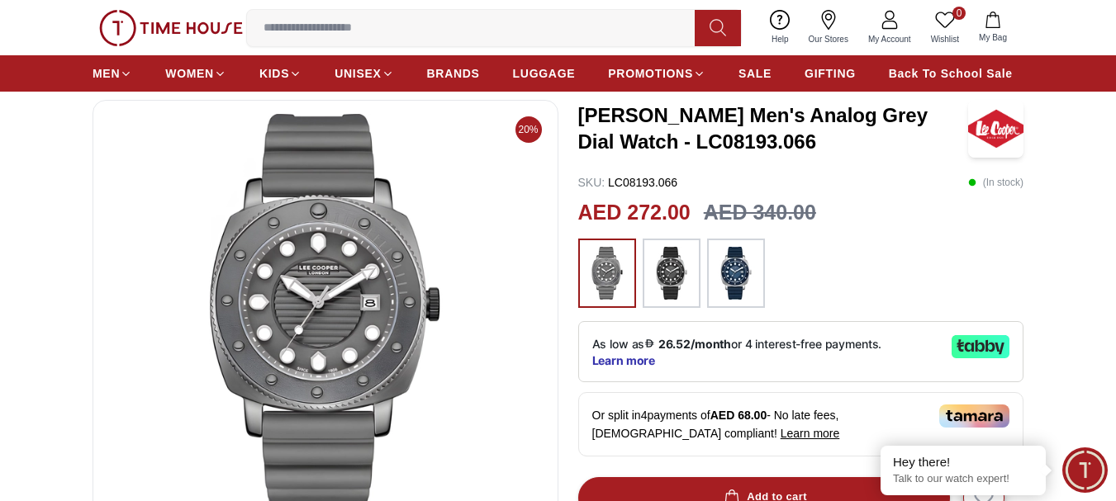
scroll to position [83, 0]
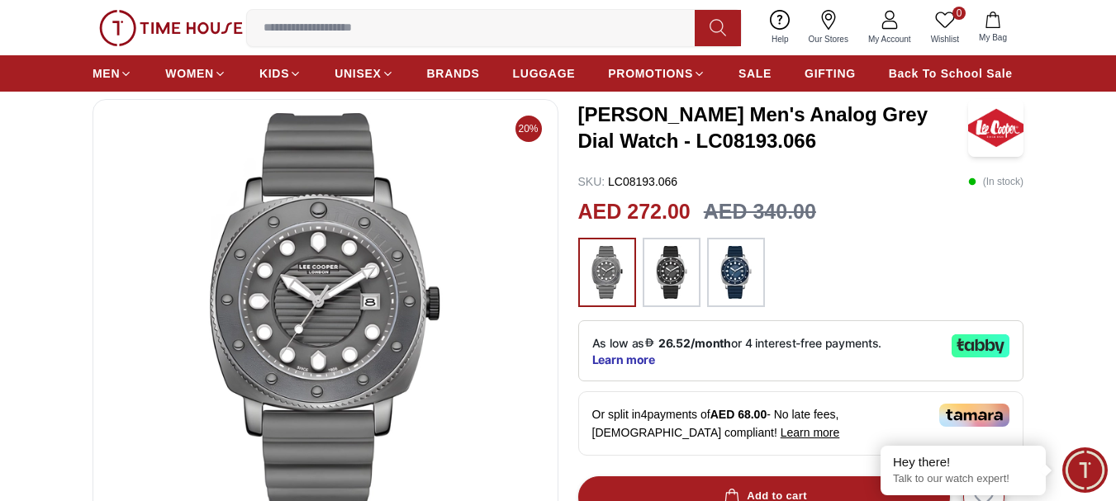
click at [638, 215] on h2 "AED 272.00" at bounding box center [634, 212] width 112 height 31
click at [736, 257] on img at bounding box center [735, 272] width 41 height 53
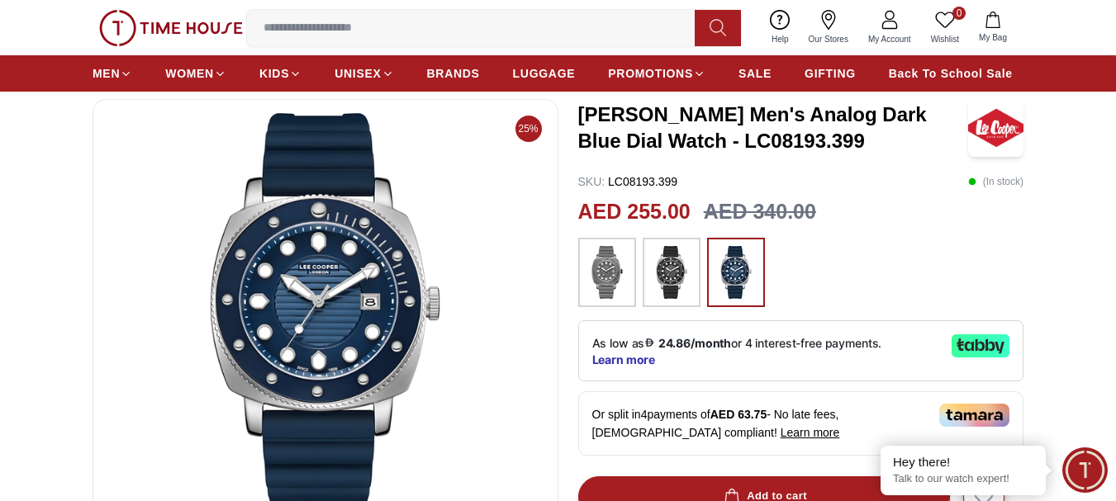
click at [663, 284] on img at bounding box center [671, 272] width 41 height 53
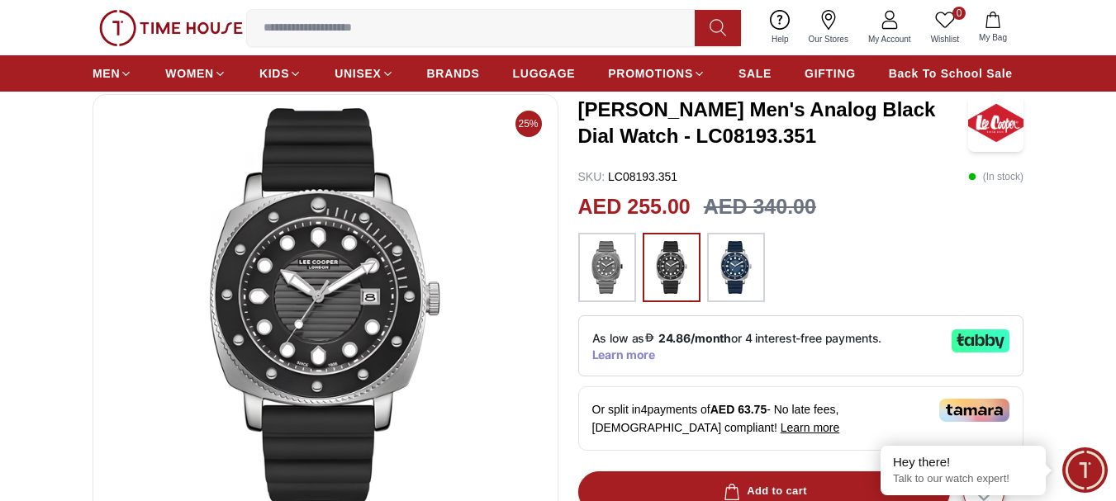
scroll to position [83, 0]
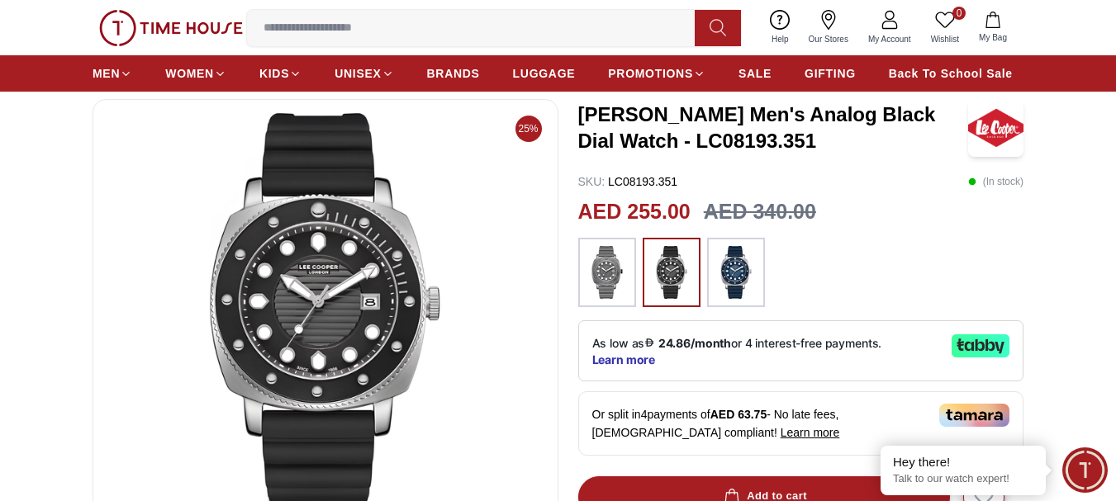
click at [691, 272] on img at bounding box center [671, 272] width 41 height 53
click at [734, 274] on img at bounding box center [735, 272] width 41 height 53
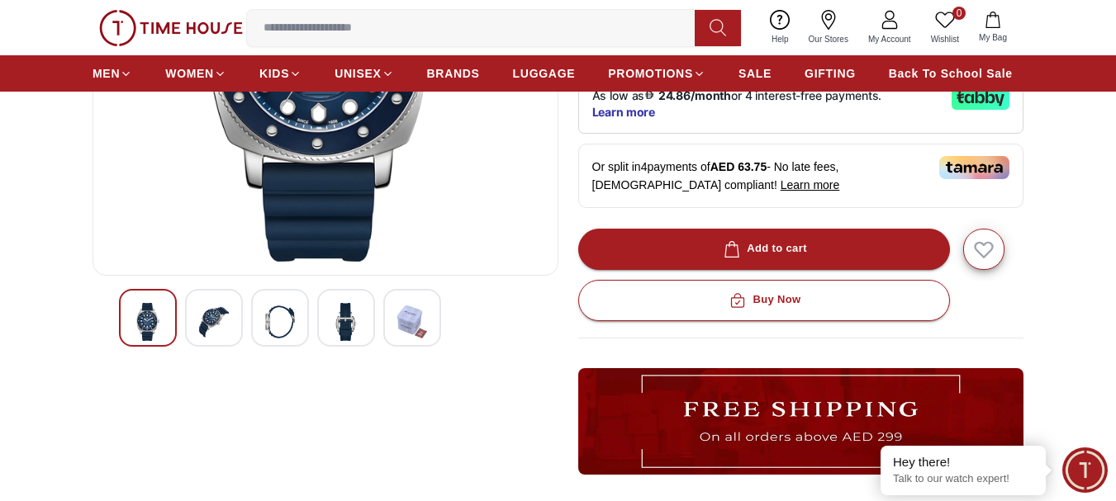
scroll to position [413, 0]
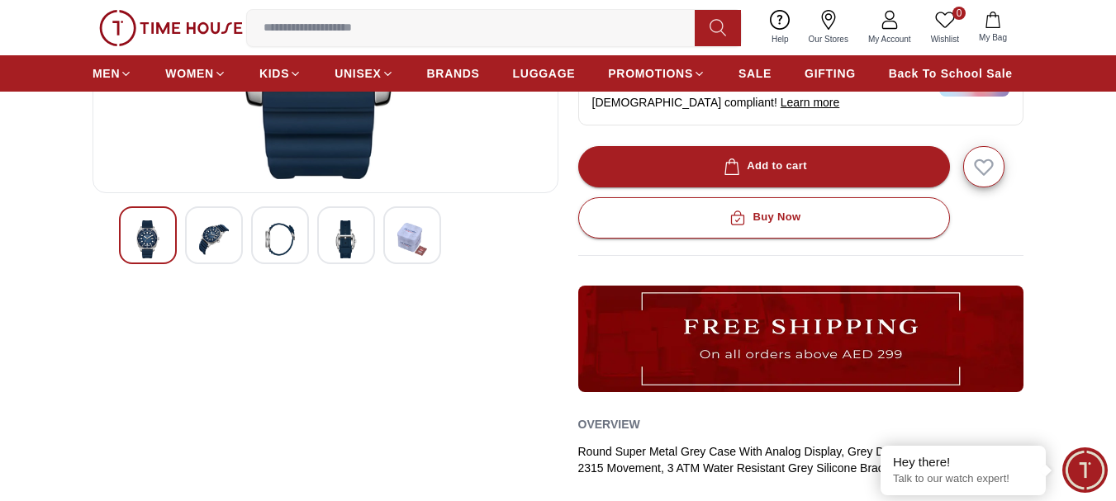
click at [221, 242] on img at bounding box center [214, 239] width 30 height 38
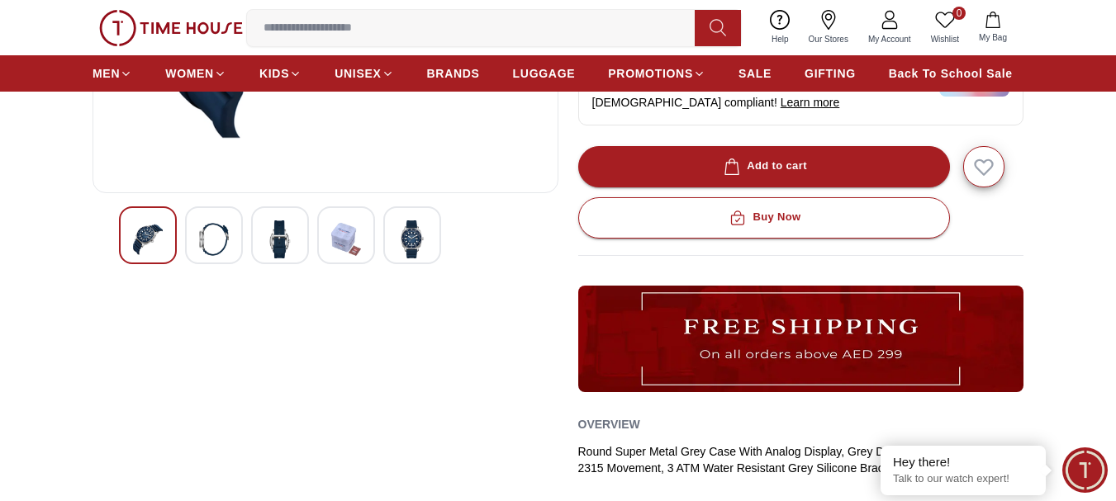
click at [282, 239] on img at bounding box center [280, 239] width 30 height 38
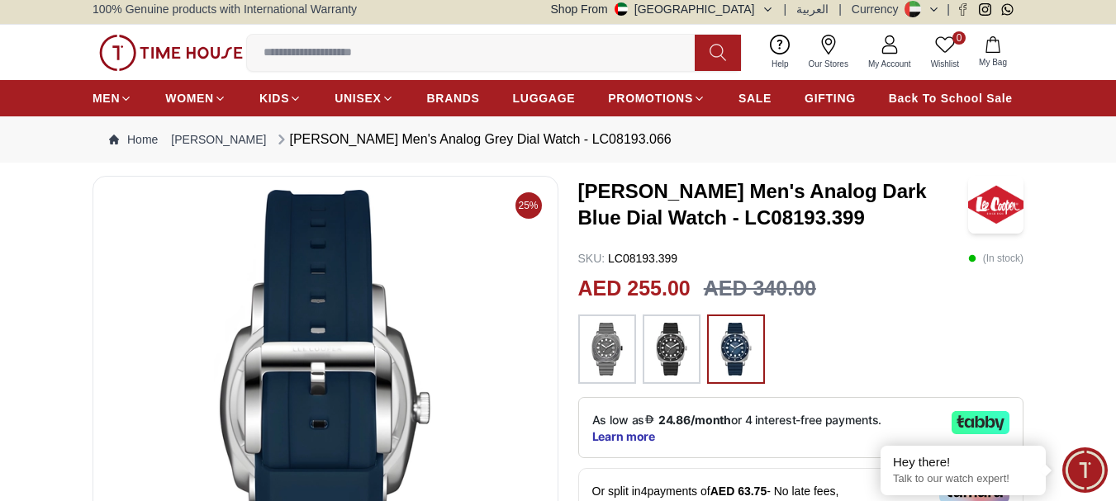
scroll to position [0, 0]
